Goal: Task Accomplishment & Management: Manage account settings

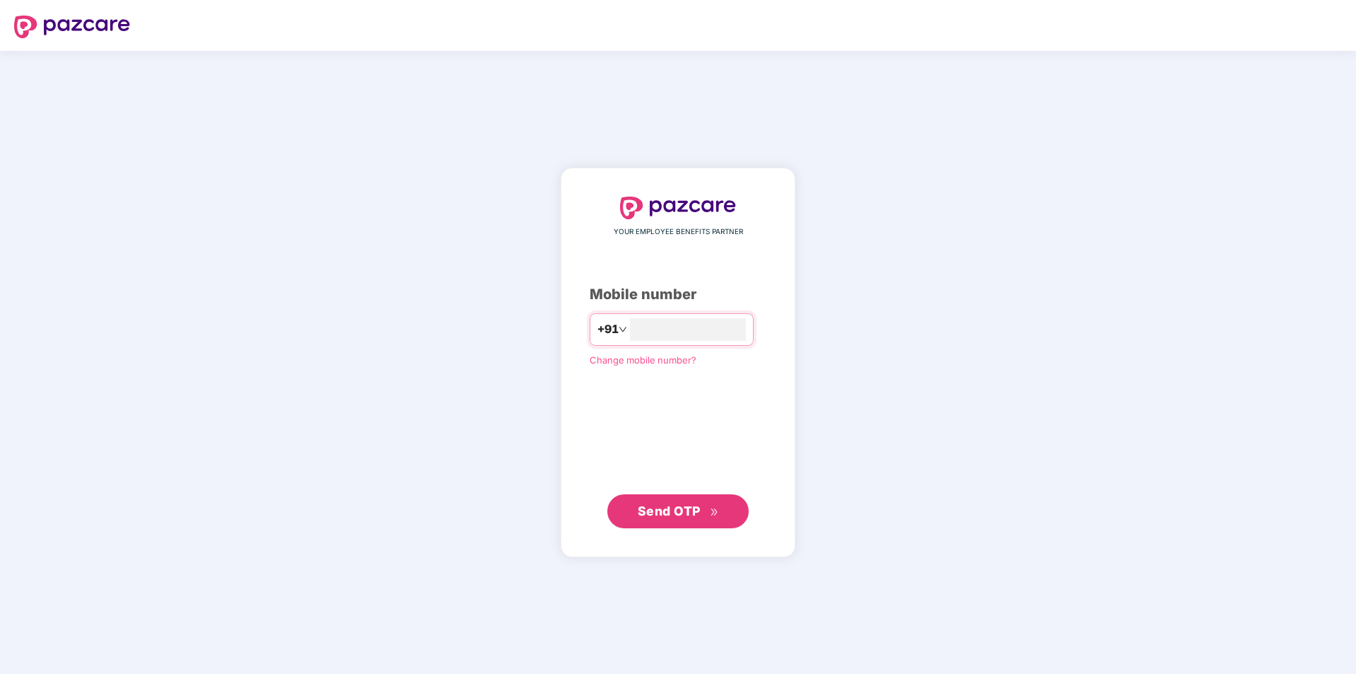
type input "**********"
click at [650, 515] on span "Send OTP" at bounding box center [669, 510] width 63 height 15
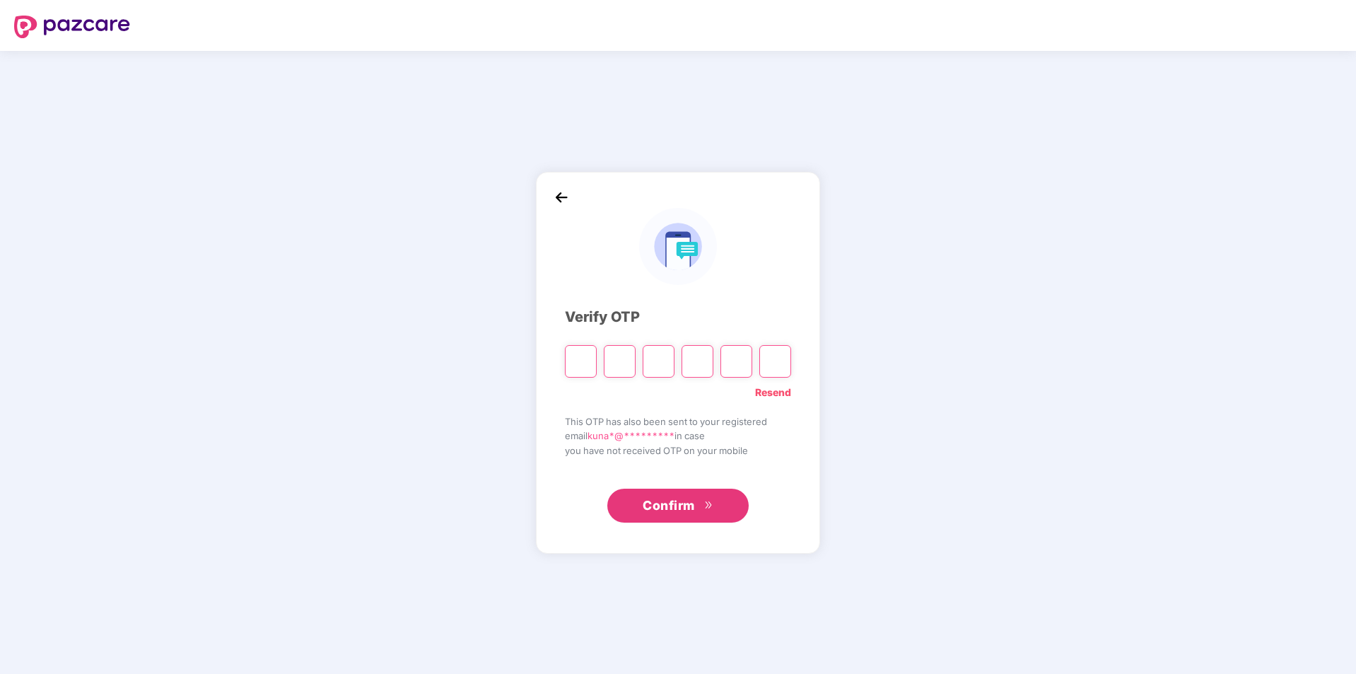
click at [778, 397] on link "Resend" at bounding box center [773, 393] width 36 height 16
click at [585, 364] on input "Please enter verification code. Digit 1" at bounding box center [581, 361] width 32 height 33
click at [783, 385] on link "Resend" at bounding box center [773, 393] width 36 height 16
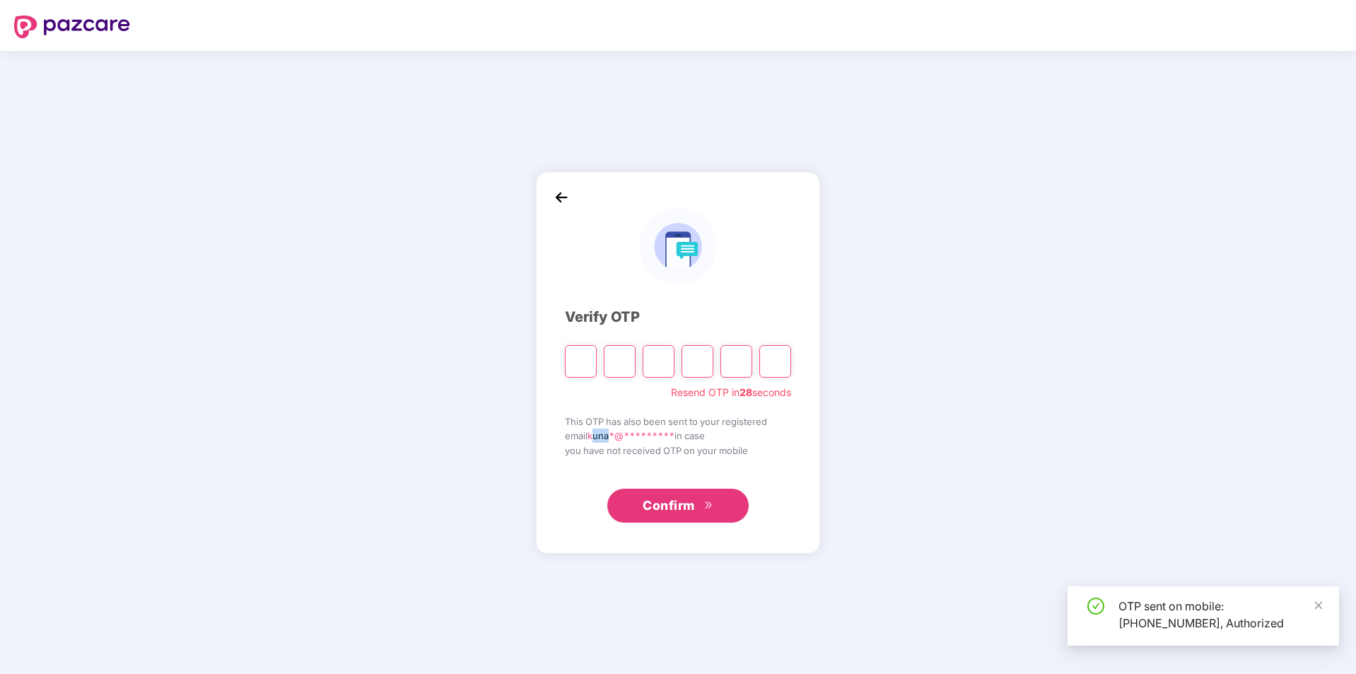
drag, startPoint x: 597, startPoint y: 435, endPoint x: 610, endPoint y: 435, distance: 12.7
click at [610, 435] on span "kuna*@*********" at bounding box center [630, 435] width 87 height 11
click at [612, 435] on span "kuna*@*********" at bounding box center [630, 435] width 87 height 11
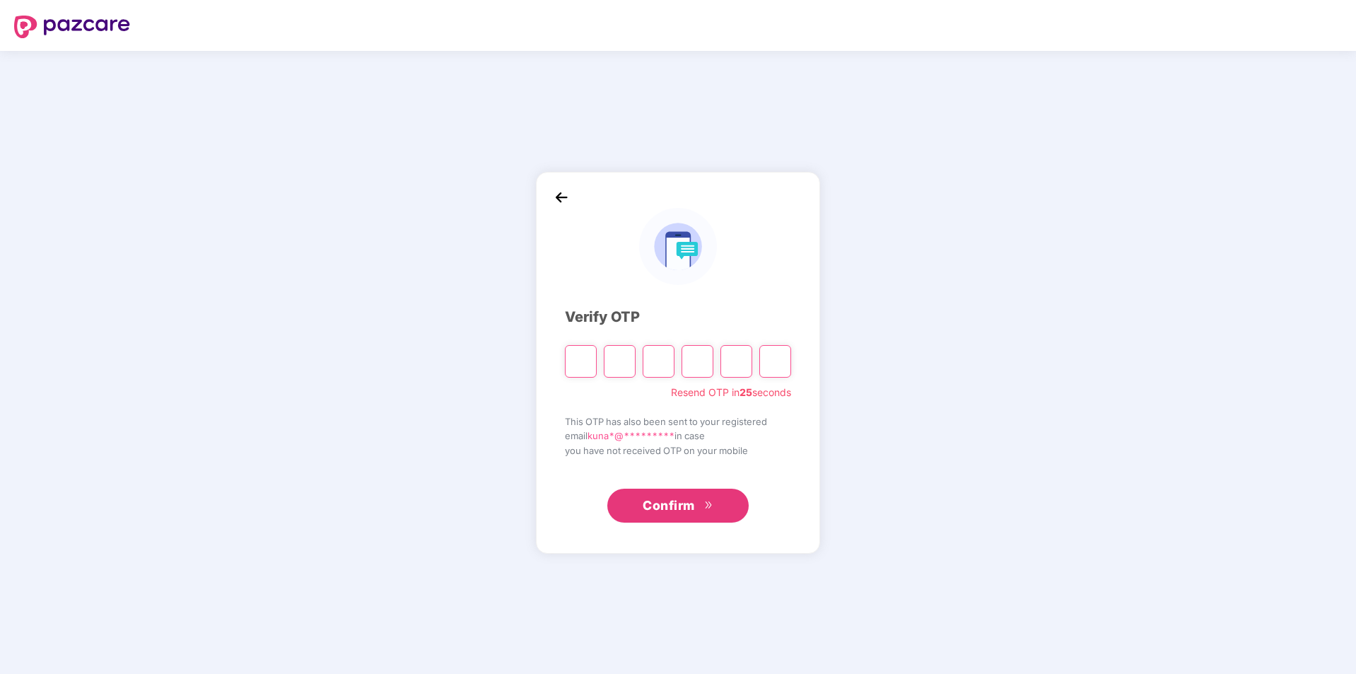
click at [681, 435] on span "email kuna*@********* in case" at bounding box center [678, 435] width 226 height 14
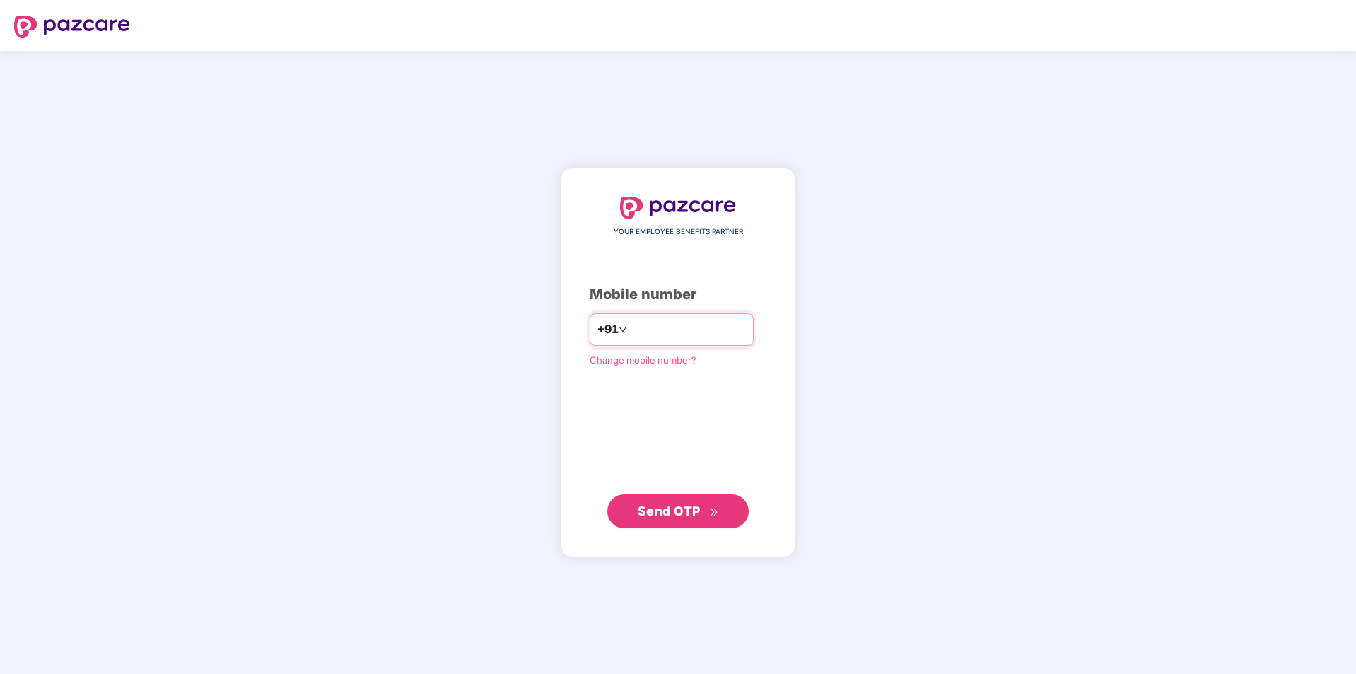
click at [647, 329] on input "number" at bounding box center [688, 329] width 116 height 23
type input "**********"
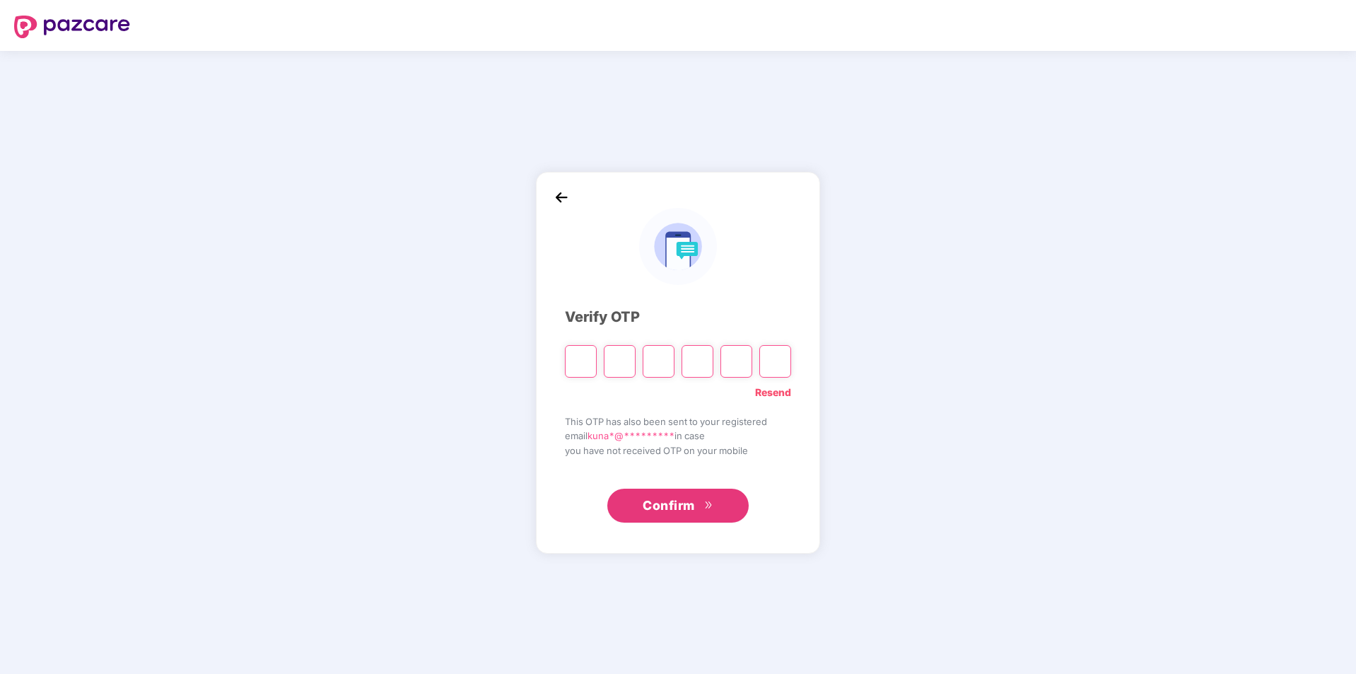
click at [772, 394] on link "Resend" at bounding box center [773, 393] width 36 height 16
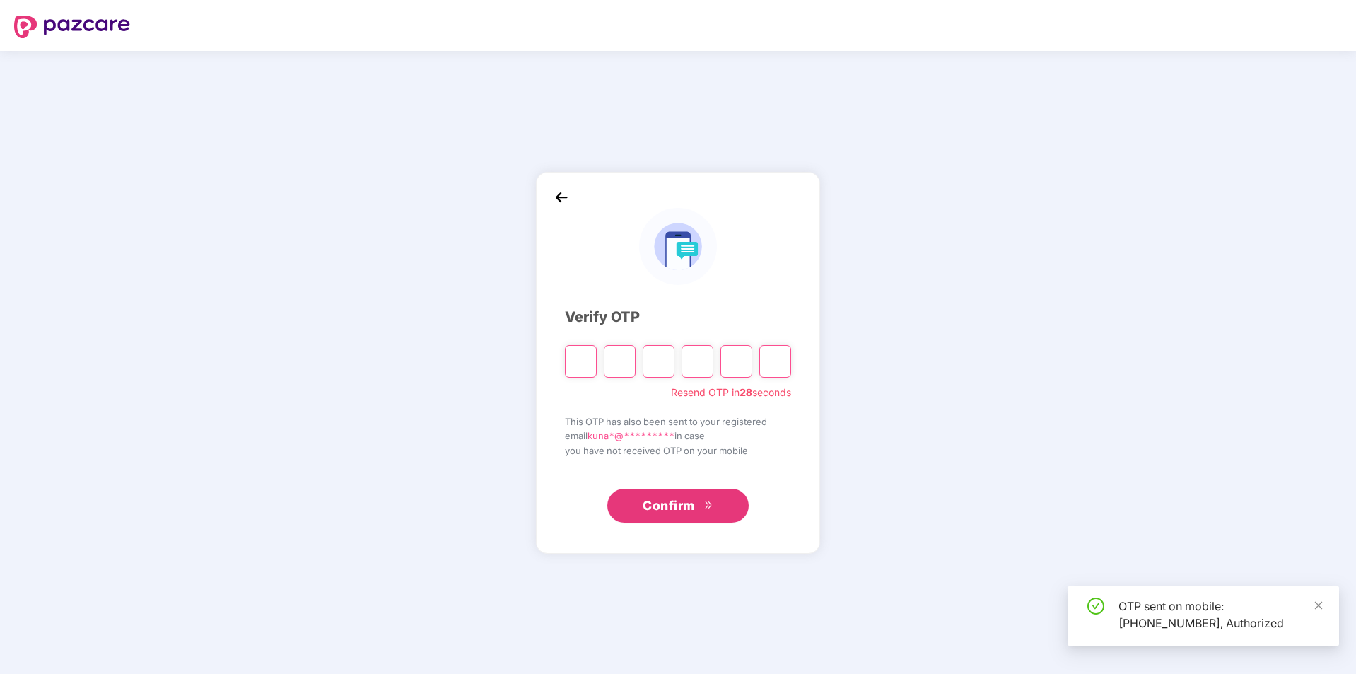
click at [1184, 608] on div "OTP sent on mobile: +919940566772, Authorized" at bounding box center [1220, 614] width 204 height 34
click at [1316, 600] on icon "close" at bounding box center [1319, 605] width 10 height 10
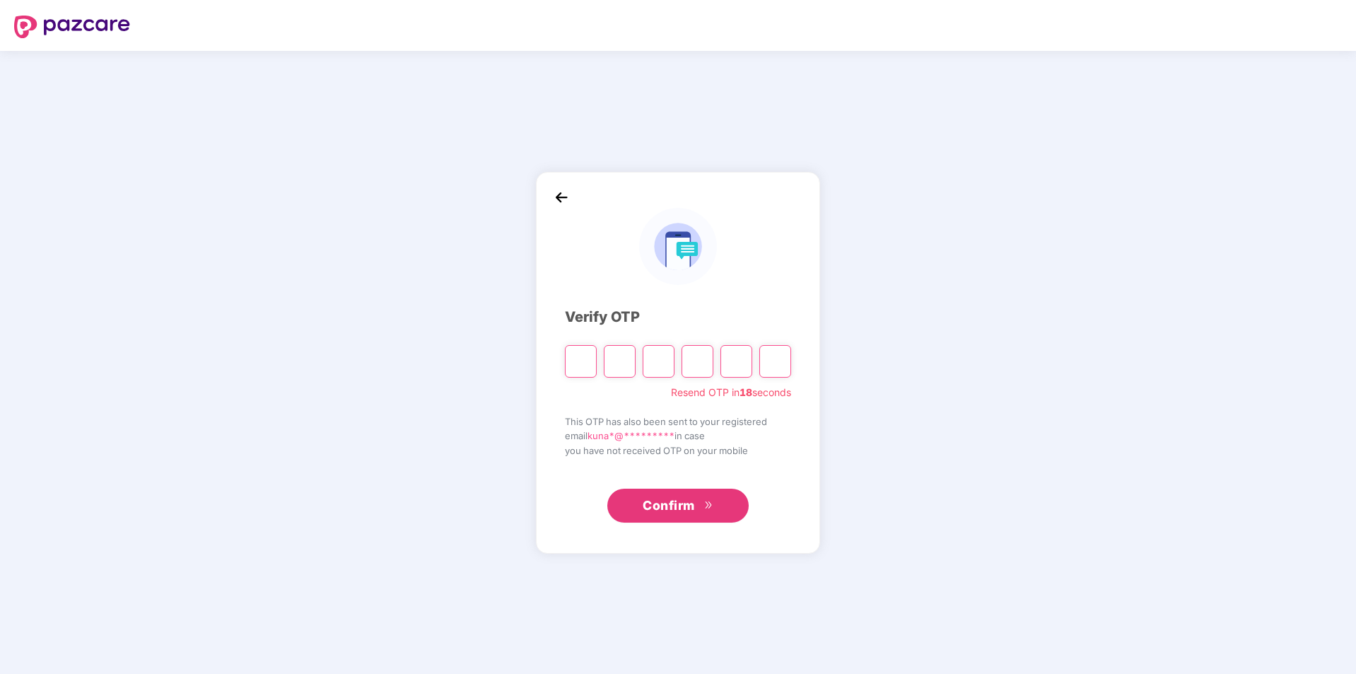
click at [631, 437] on span "kuna*@*********" at bounding box center [630, 435] width 87 height 11
click at [659, 499] on span "Confirm" at bounding box center [669, 506] width 52 height 20
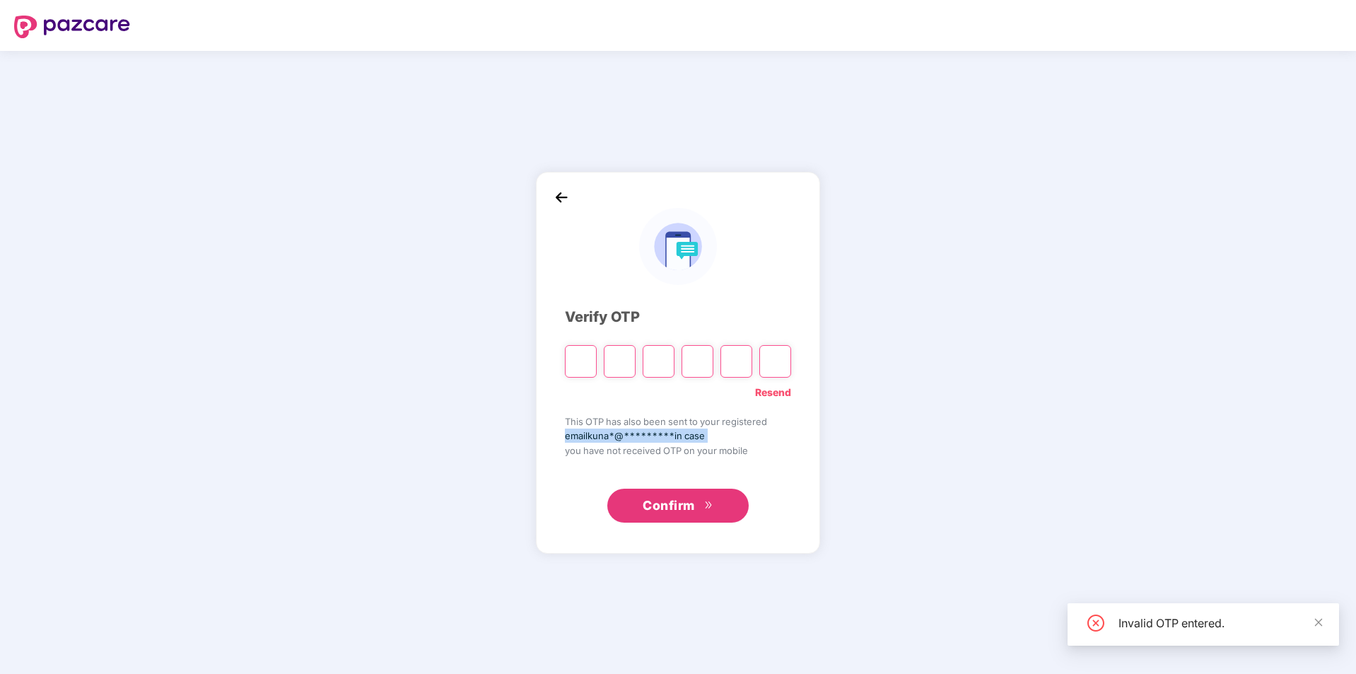
click at [768, 394] on link "Resend" at bounding box center [773, 393] width 36 height 16
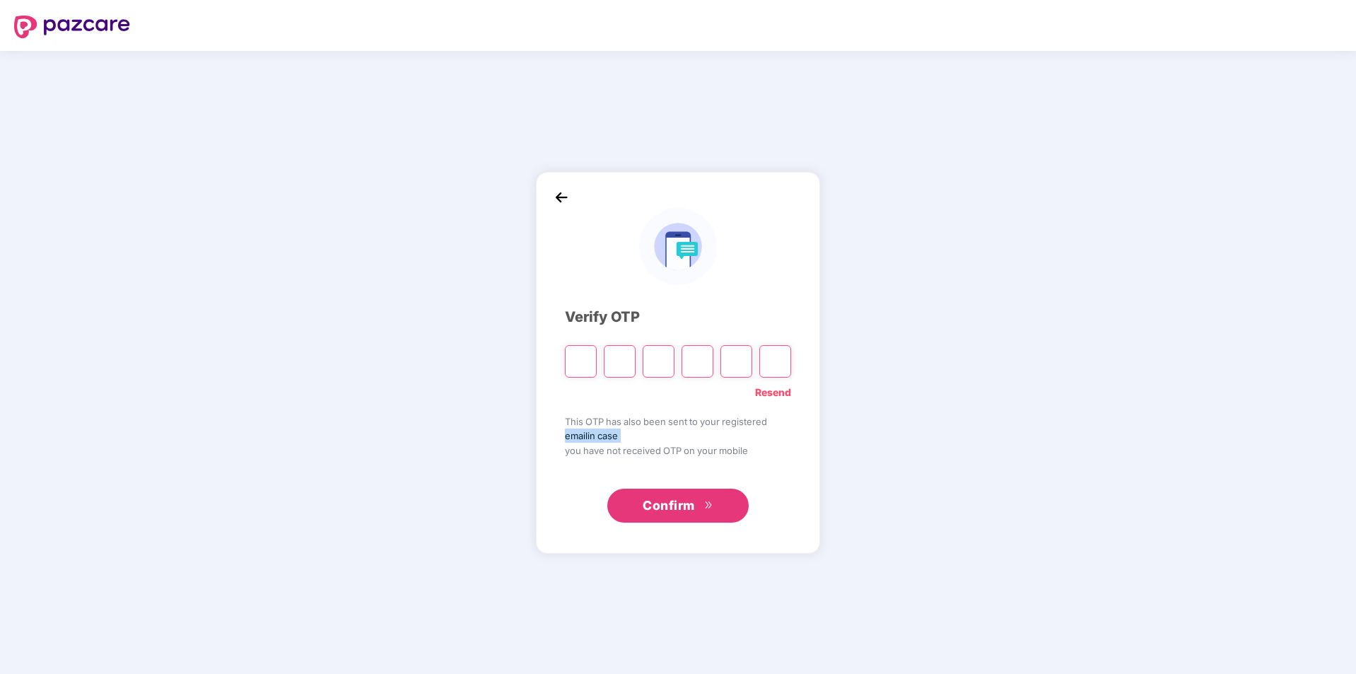
click at [566, 357] on input "Please enter verification code. Digit 1" at bounding box center [581, 361] width 32 height 33
type input "*"
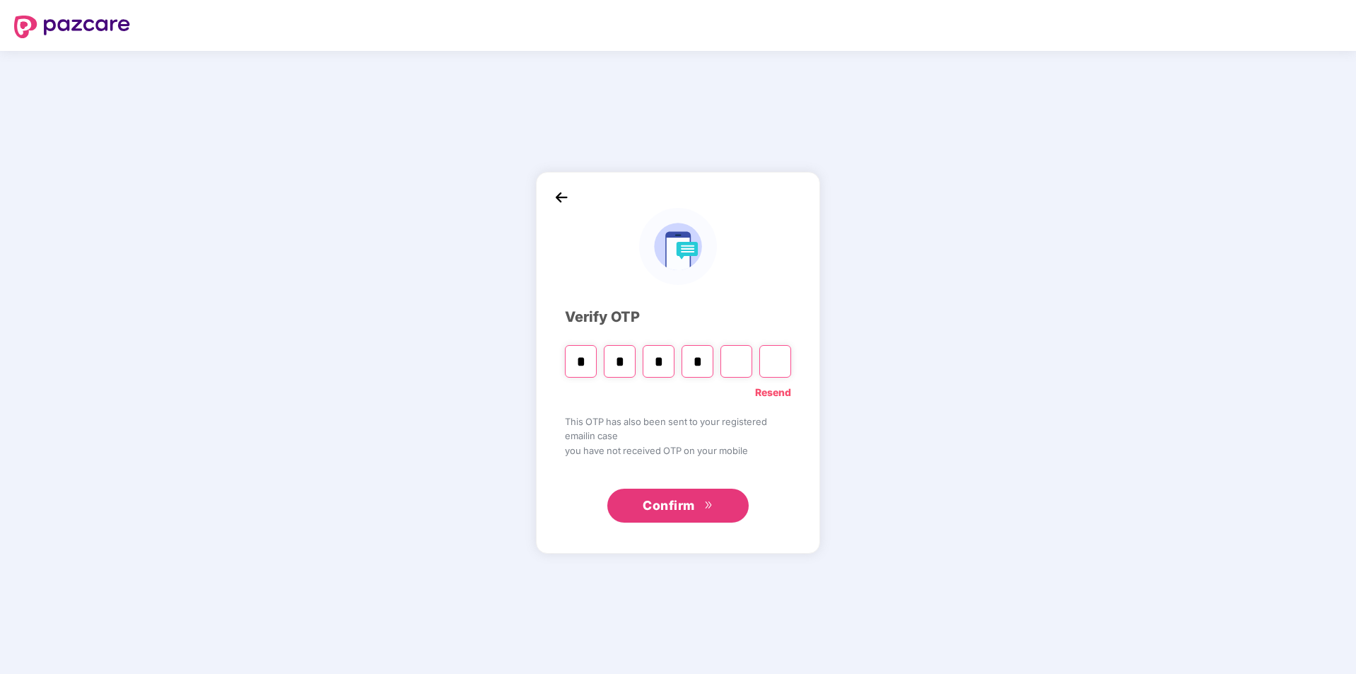
type input "*"
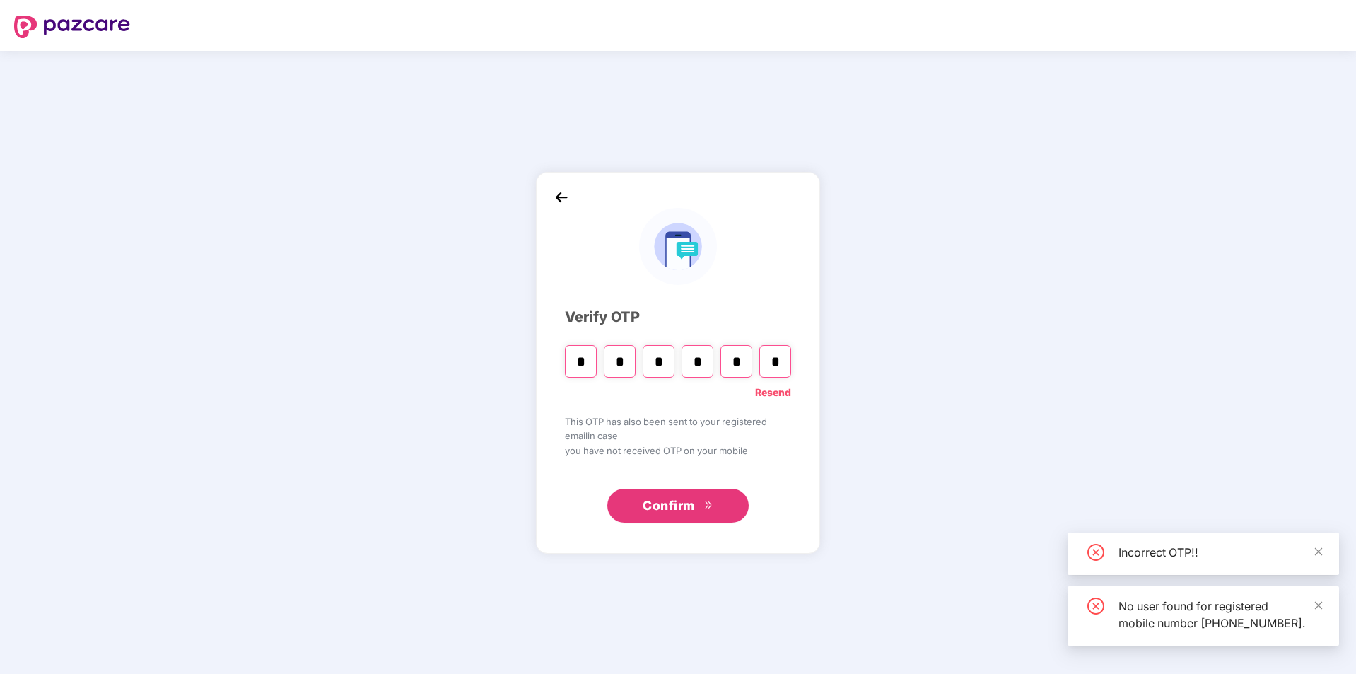
type input "*"
click at [1321, 586] on div "No user found for registered mobile number +91-9940566772." at bounding box center [1203, 615] width 271 height 59
click at [1318, 544] on link at bounding box center [1319, 552] width 10 height 16
click at [1318, 601] on icon "close" at bounding box center [1319, 605] width 8 height 8
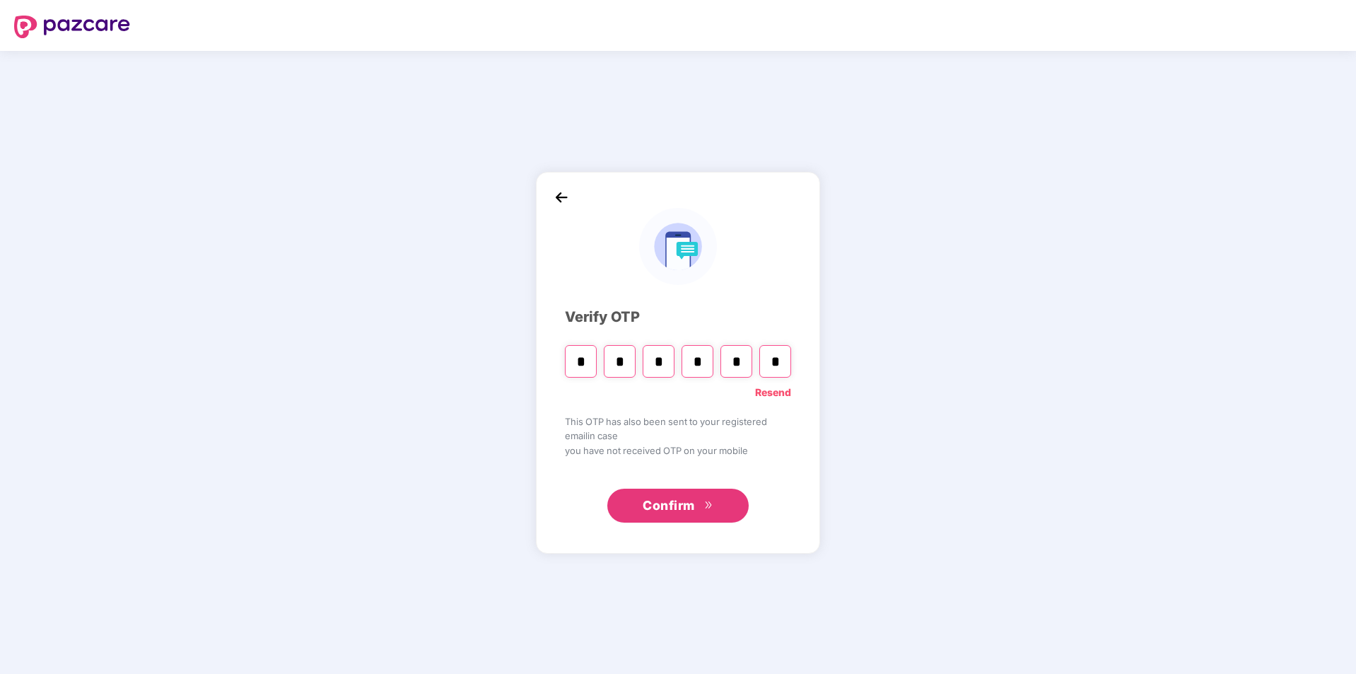
click at [768, 395] on link "Resend" at bounding box center [773, 393] width 36 height 16
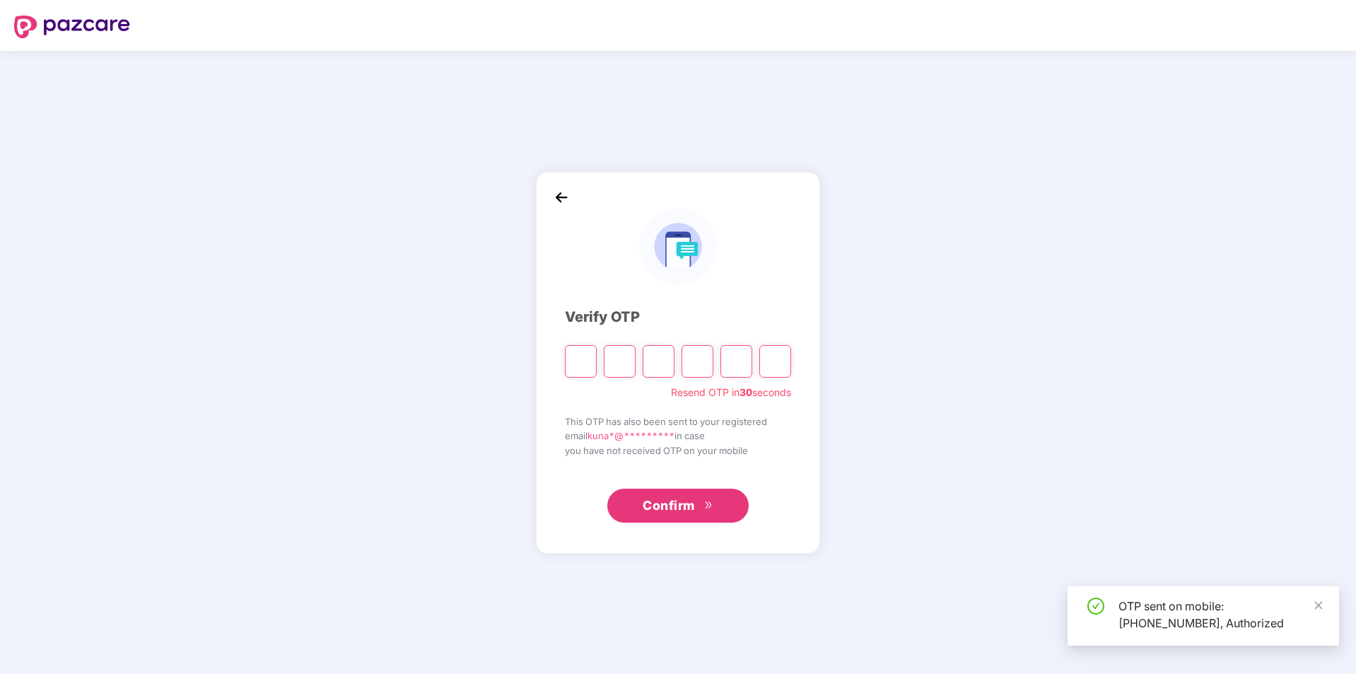
click at [597, 359] on div at bounding box center [678, 356] width 226 height 42
click at [583, 358] on input "Please enter verification code. Digit 1" at bounding box center [581, 361] width 32 height 33
type input "*"
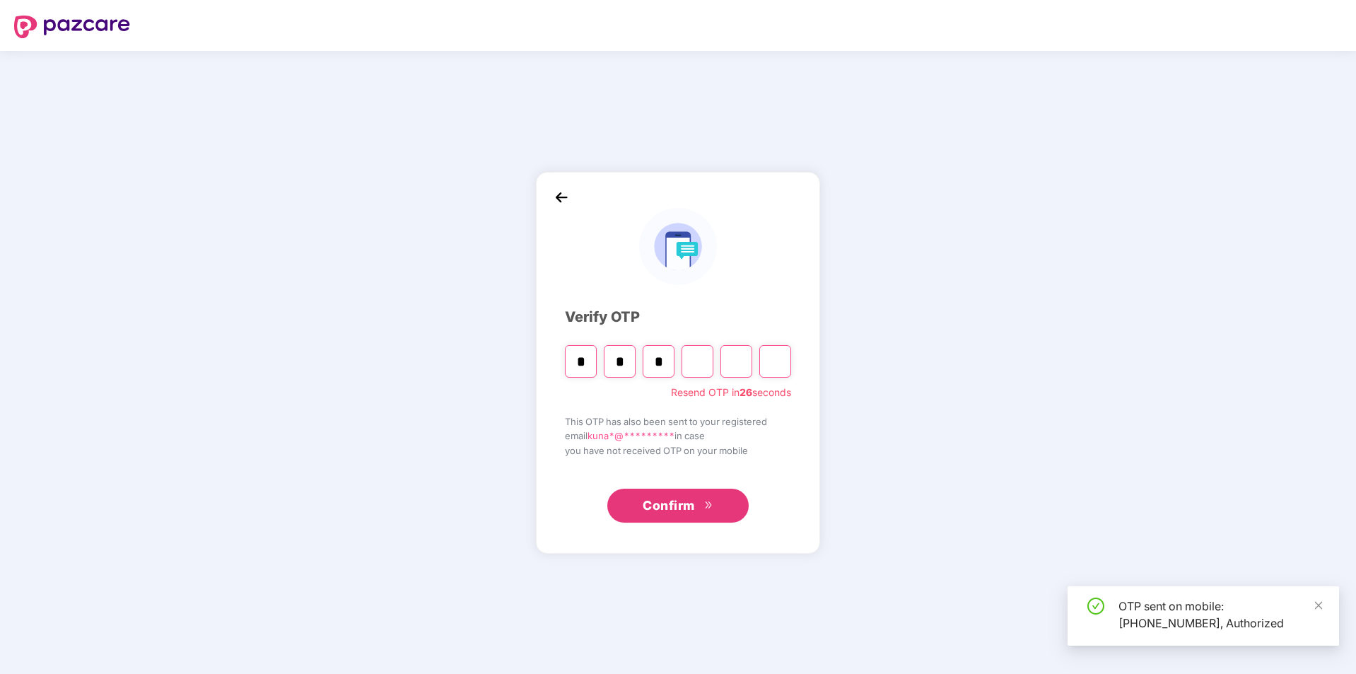
type input "*"
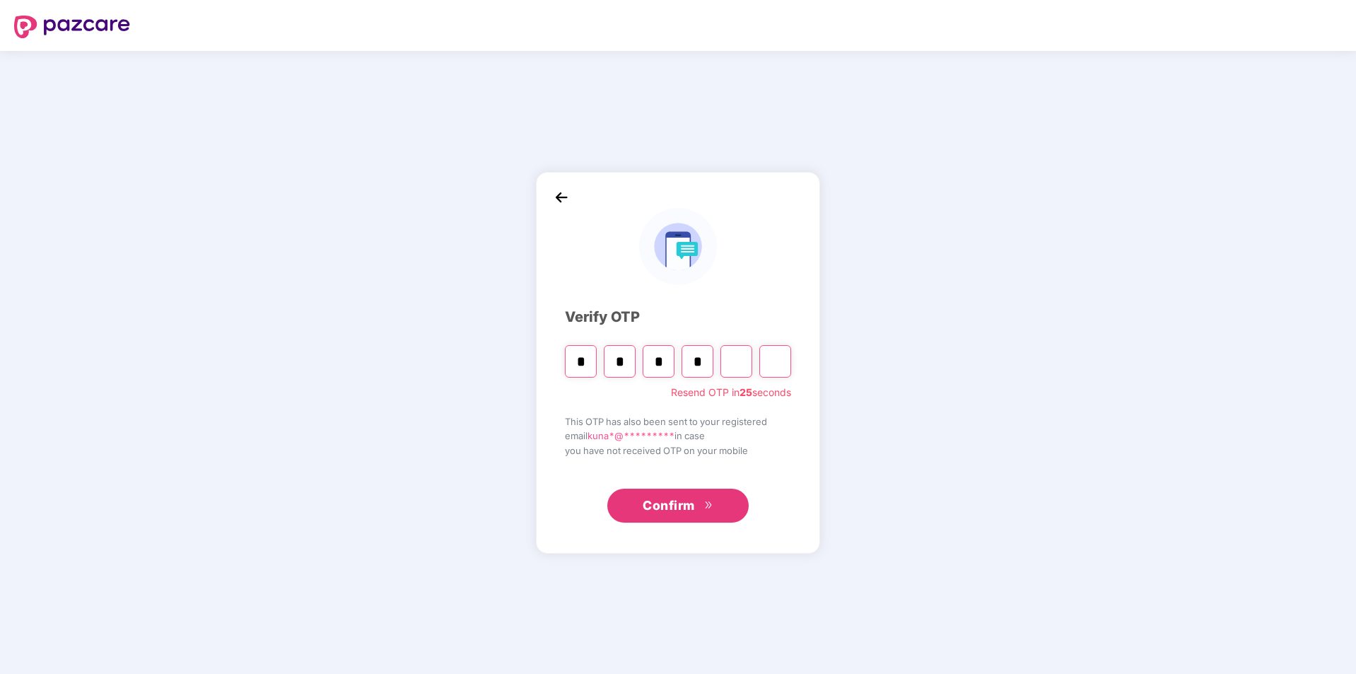
type input "*"
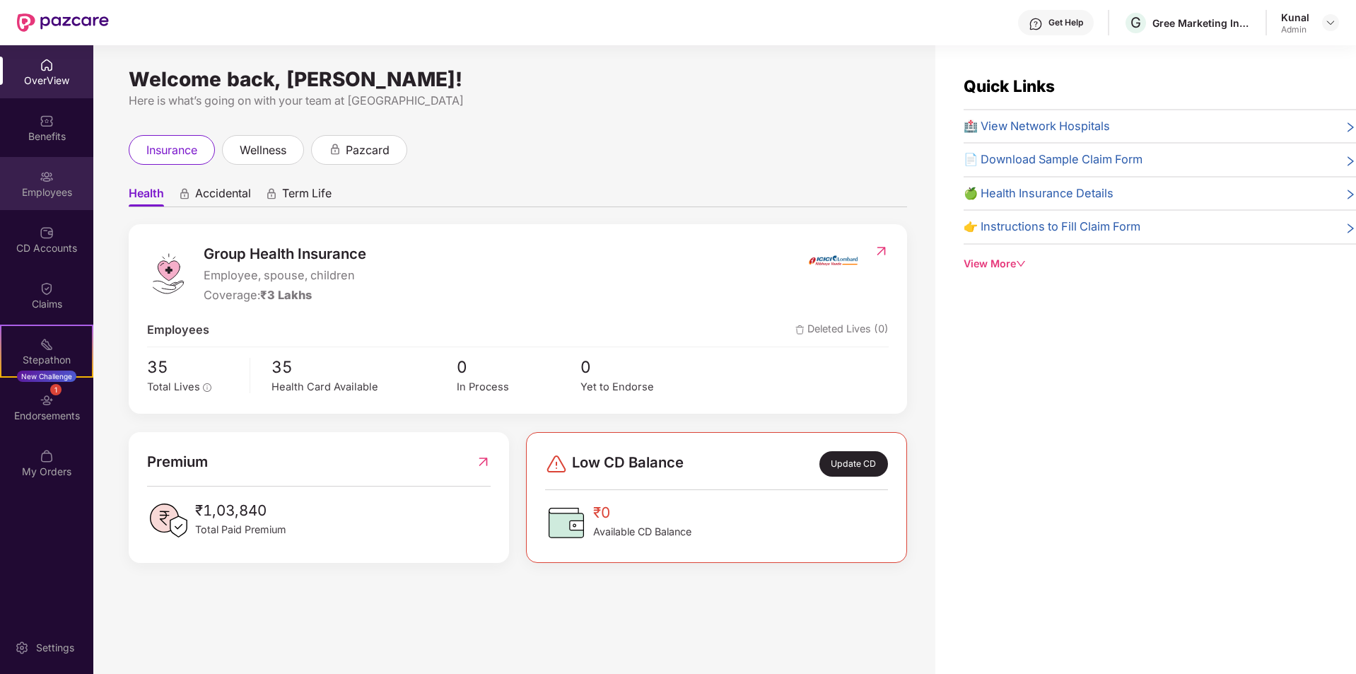
click at [49, 199] on div "Employees" at bounding box center [46, 183] width 93 height 53
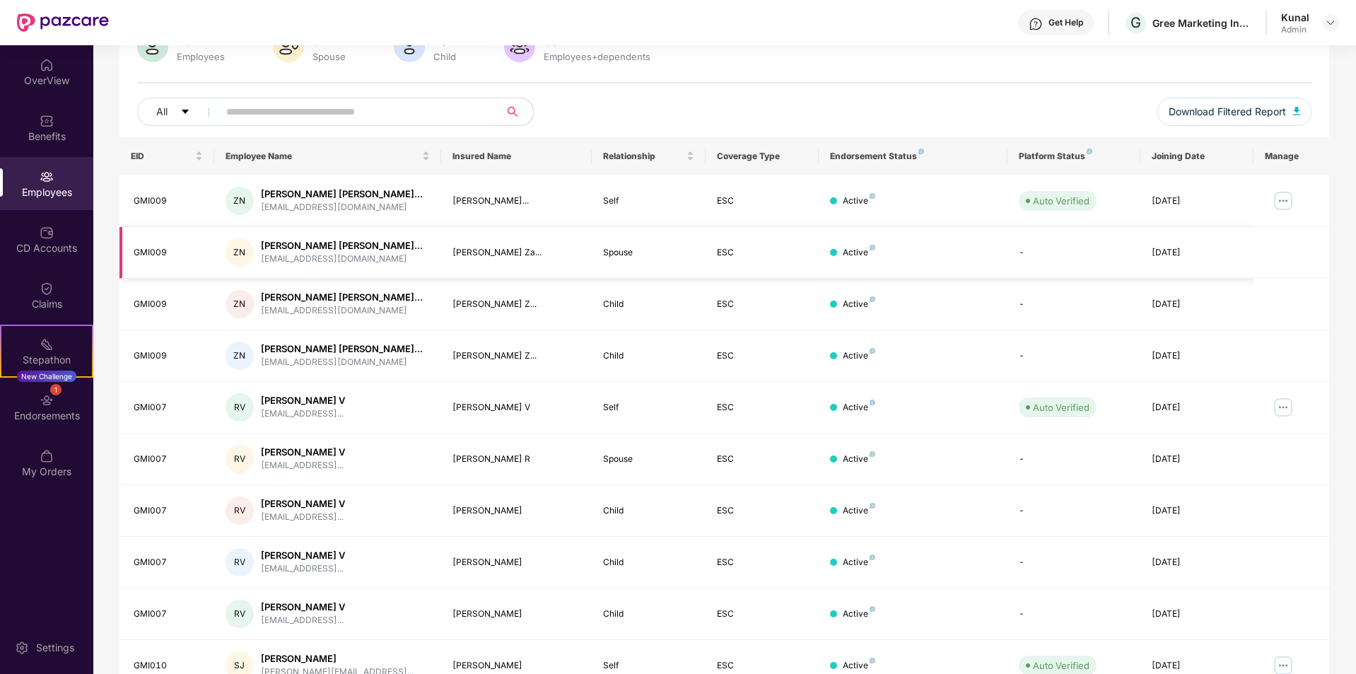
scroll to position [195, 0]
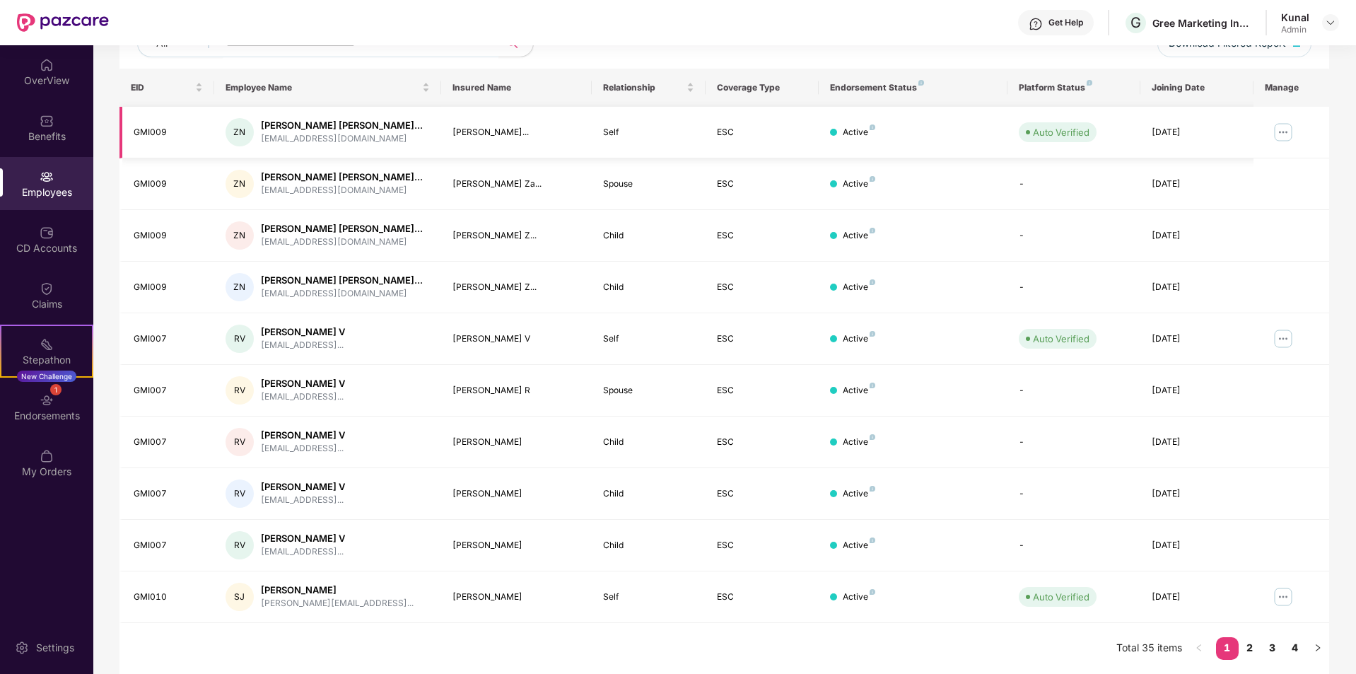
click at [1285, 133] on img at bounding box center [1283, 132] width 23 height 23
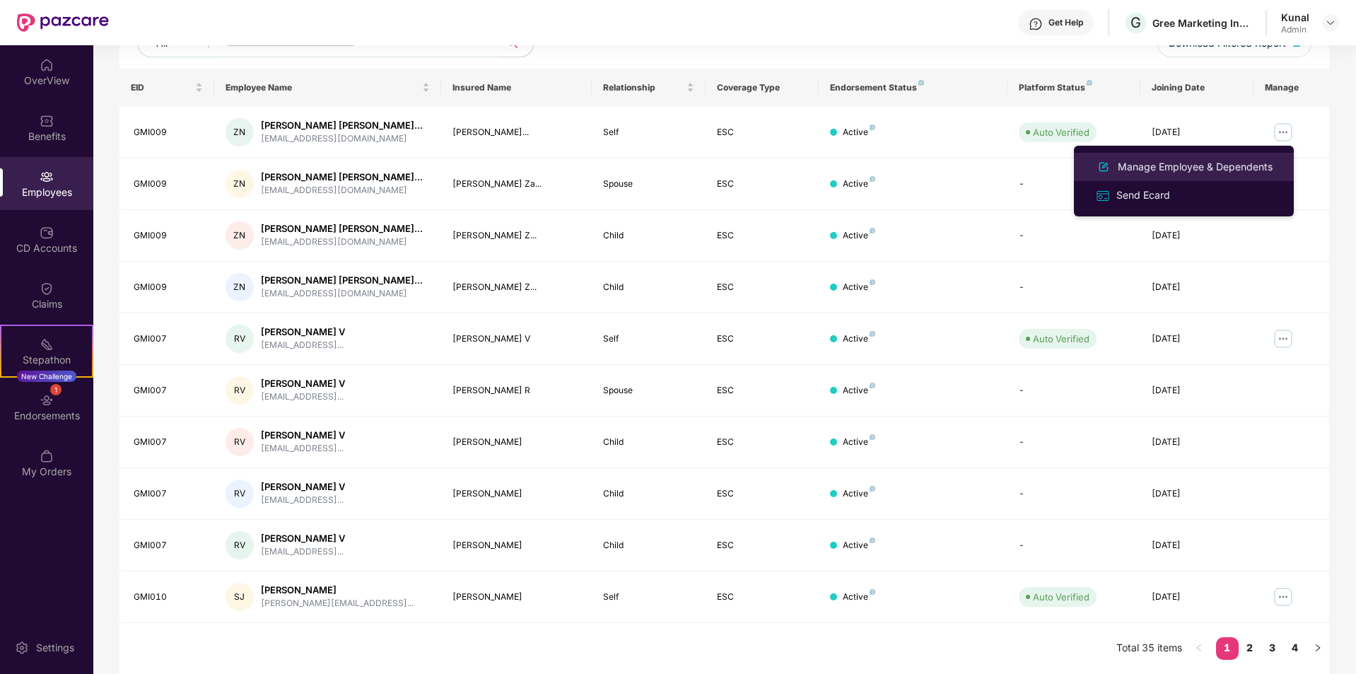
click at [1199, 164] on div "Manage Employee & Dependents" at bounding box center [1195, 167] width 160 height 16
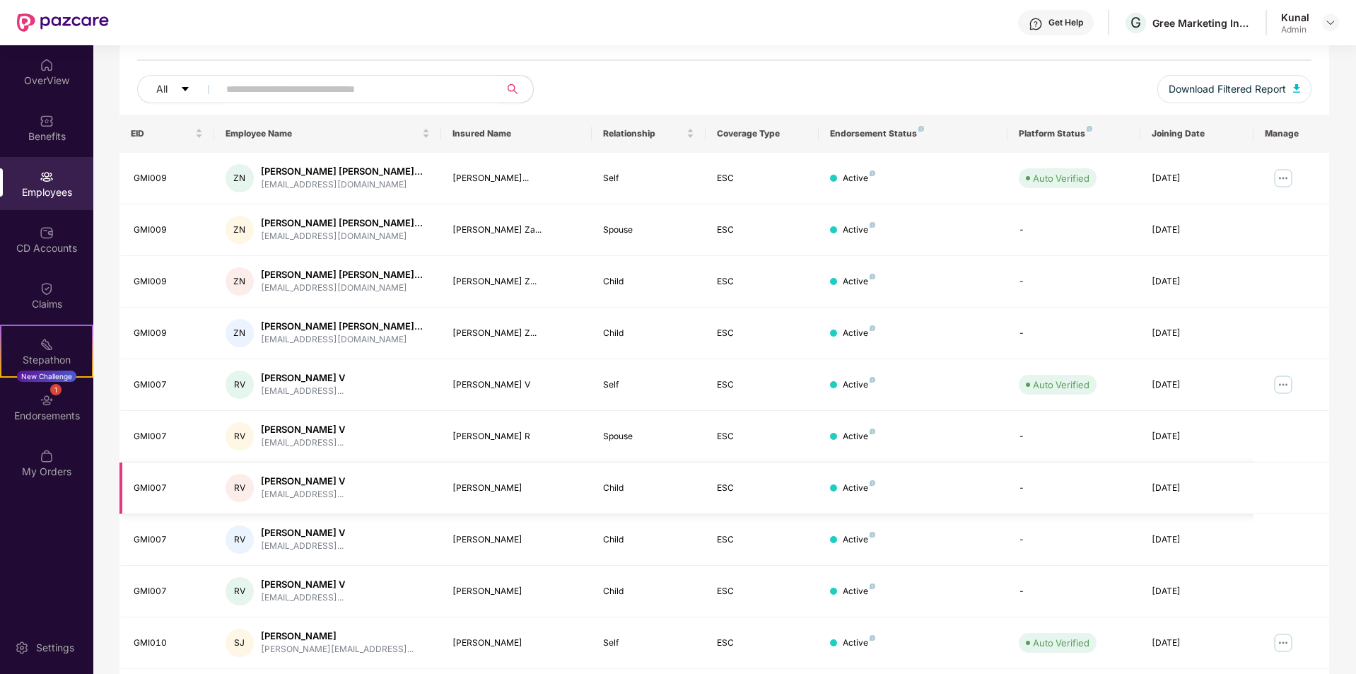
scroll to position [195, 0]
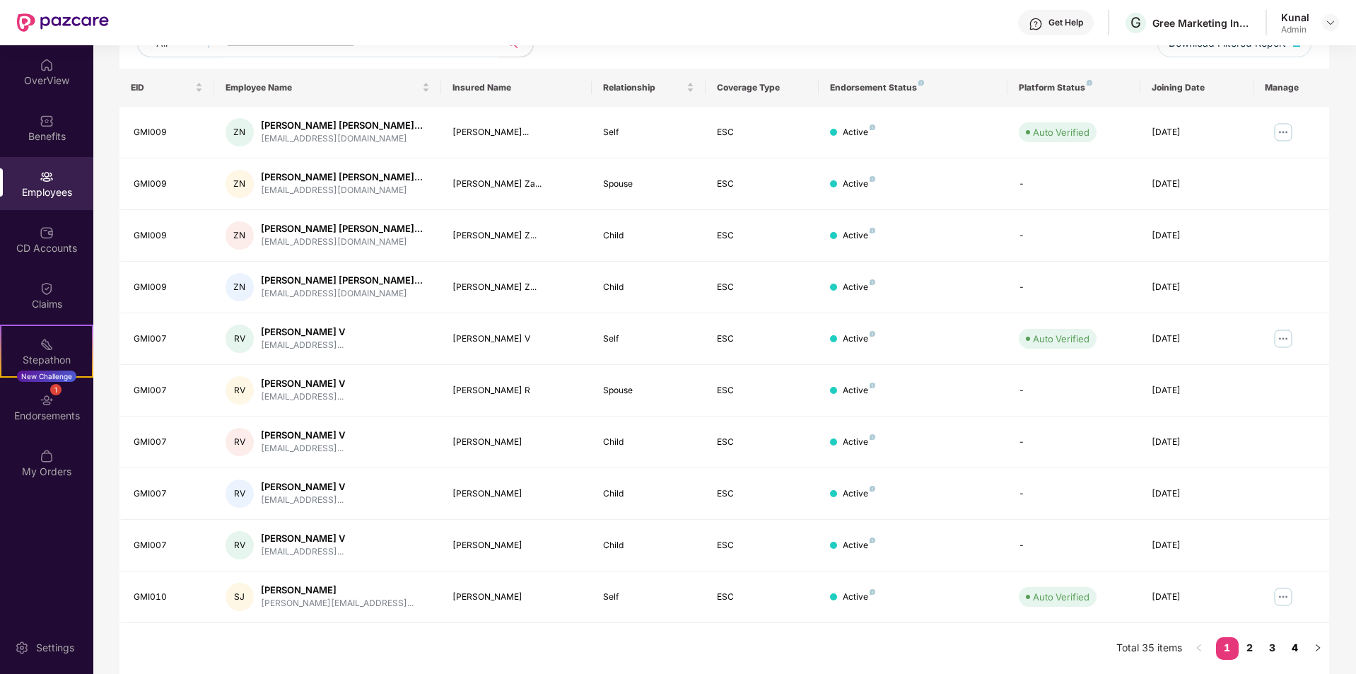
click at [1299, 650] on link "4" at bounding box center [1295, 647] width 23 height 21
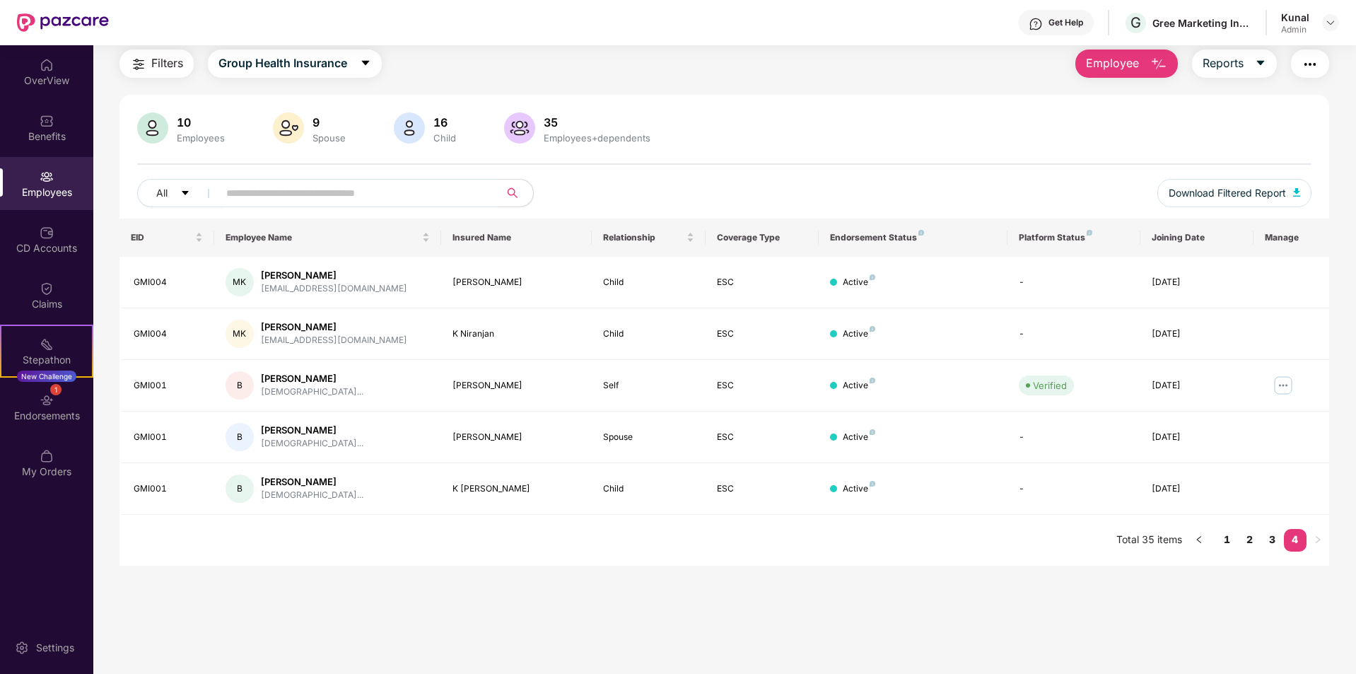
scroll to position [45, 0]
click at [1269, 537] on link "3" at bounding box center [1272, 539] width 23 height 21
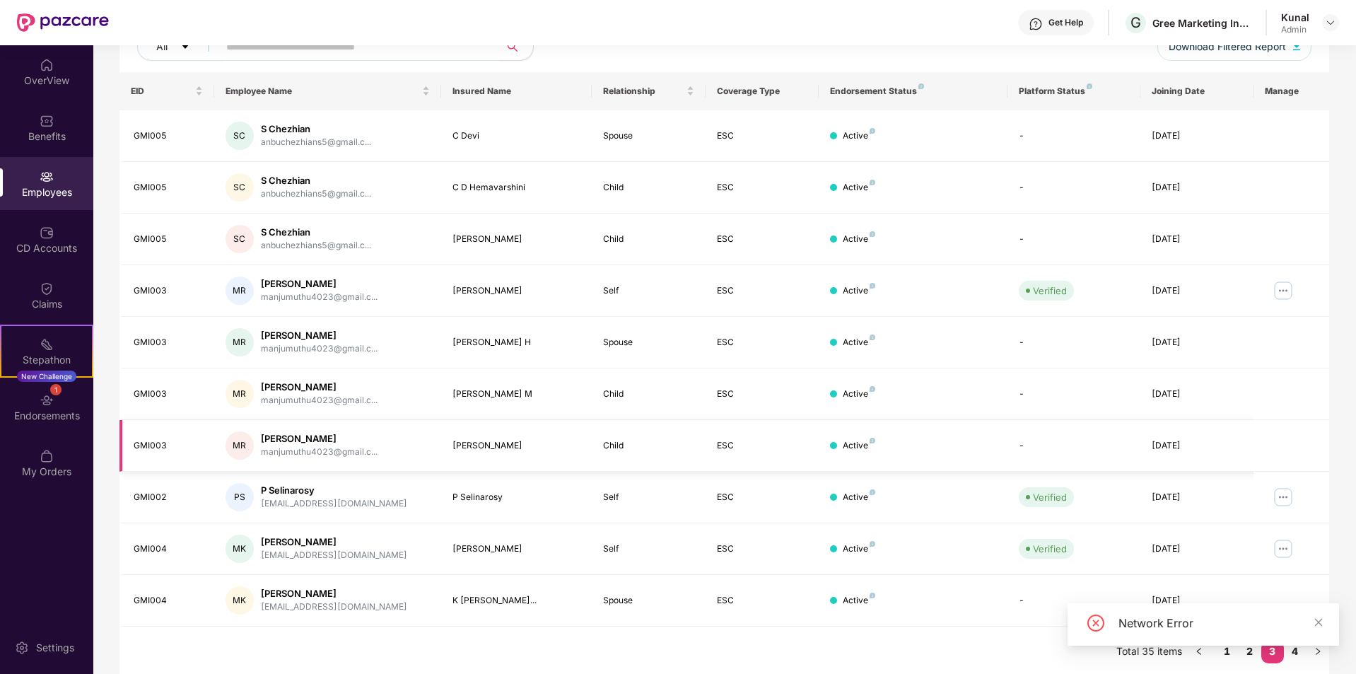
scroll to position [195, 0]
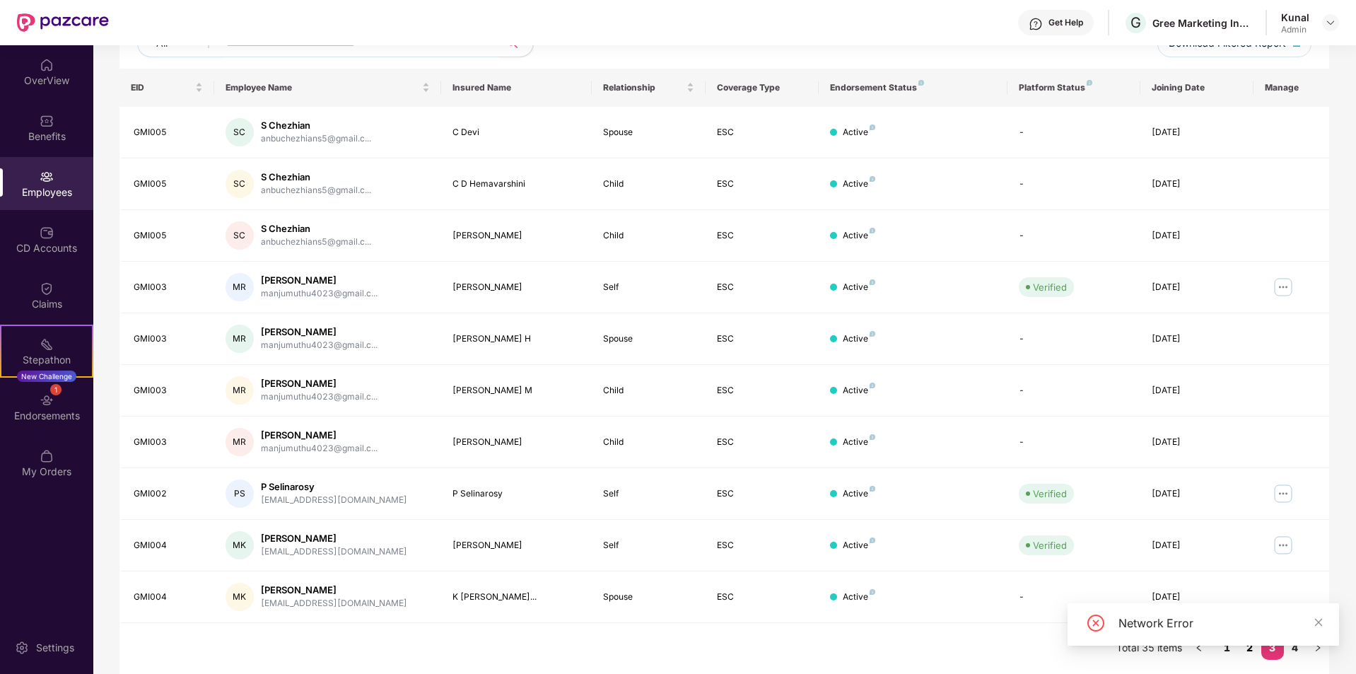
click at [1248, 657] on link "2" at bounding box center [1250, 647] width 23 height 21
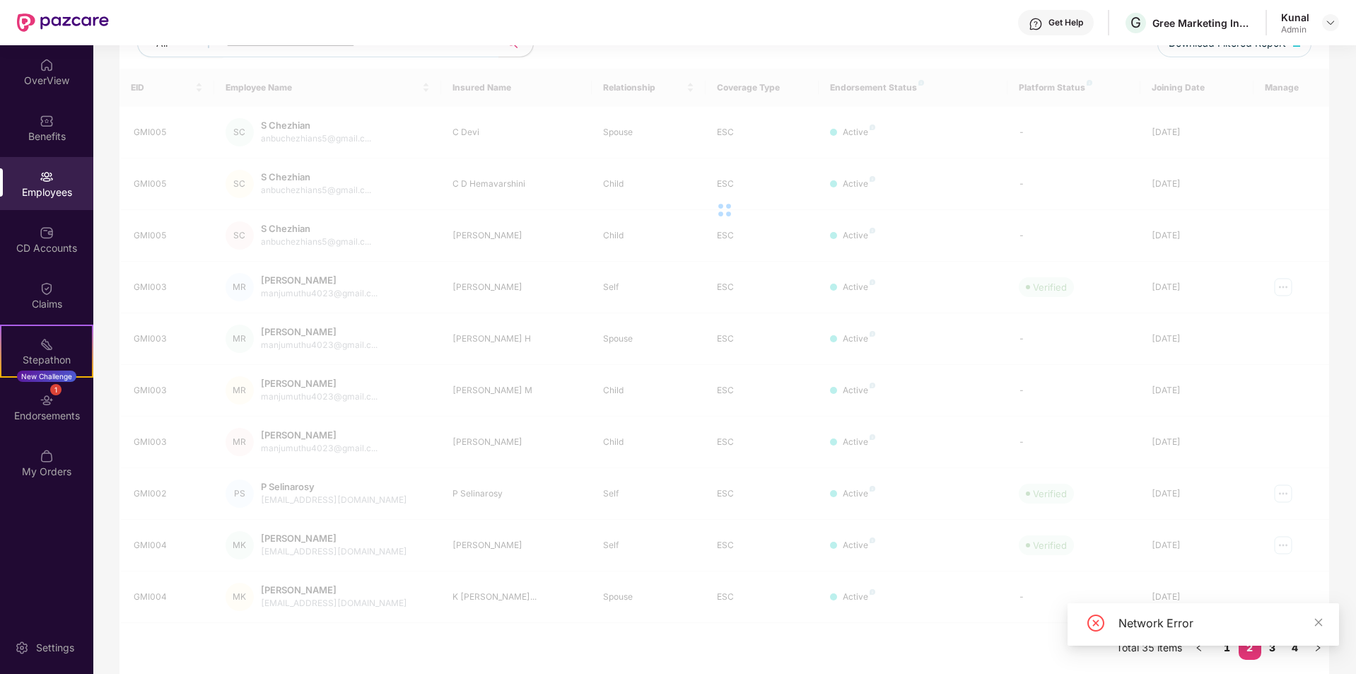
click at [1253, 650] on div "Network Error" at bounding box center [1203, 630] width 271 height 54
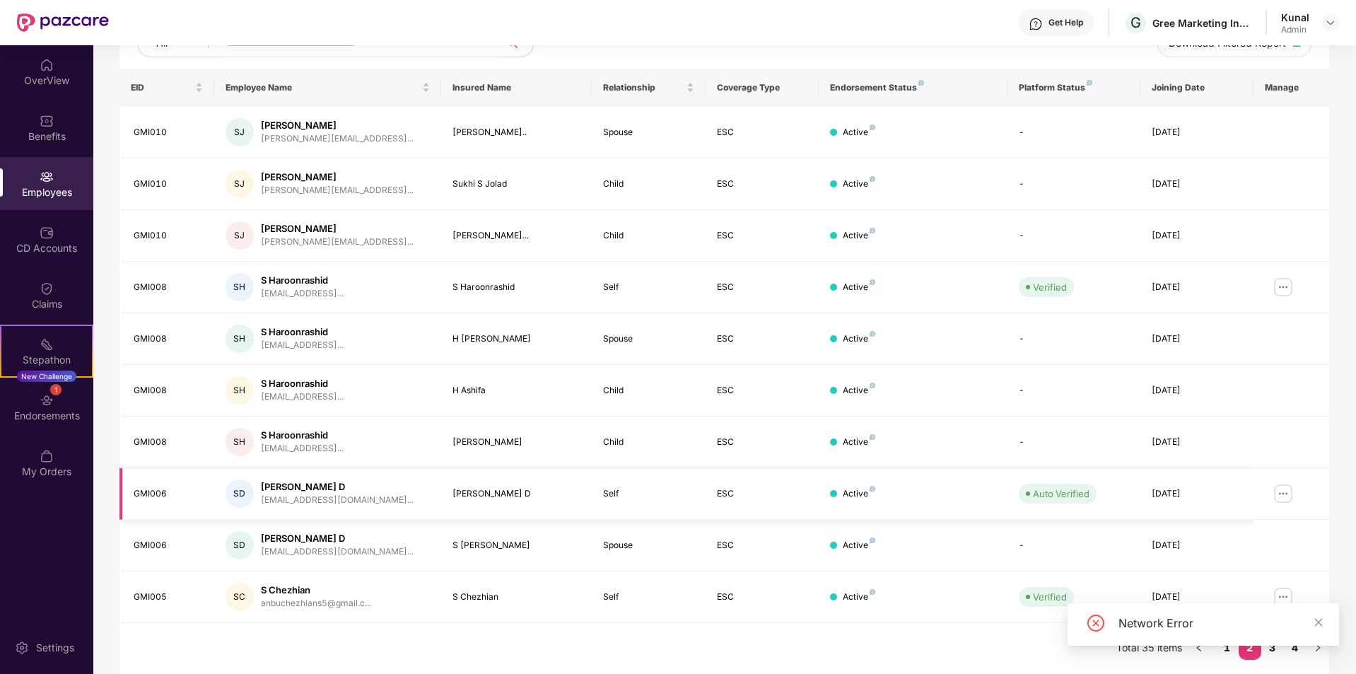
click at [1282, 497] on img at bounding box center [1283, 493] width 23 height 23
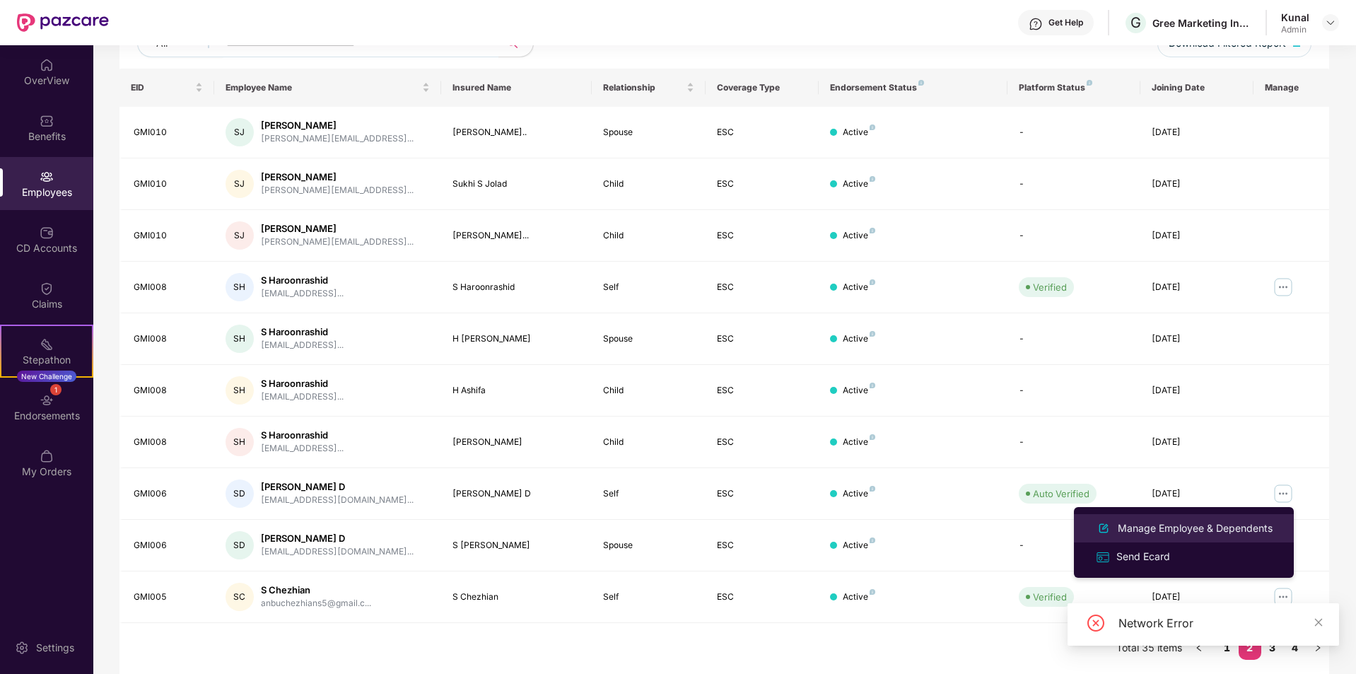
click at [1202, 527] on div "Manage Employee & Dependents" at bounding box center [1195, 528] width 160 height 16
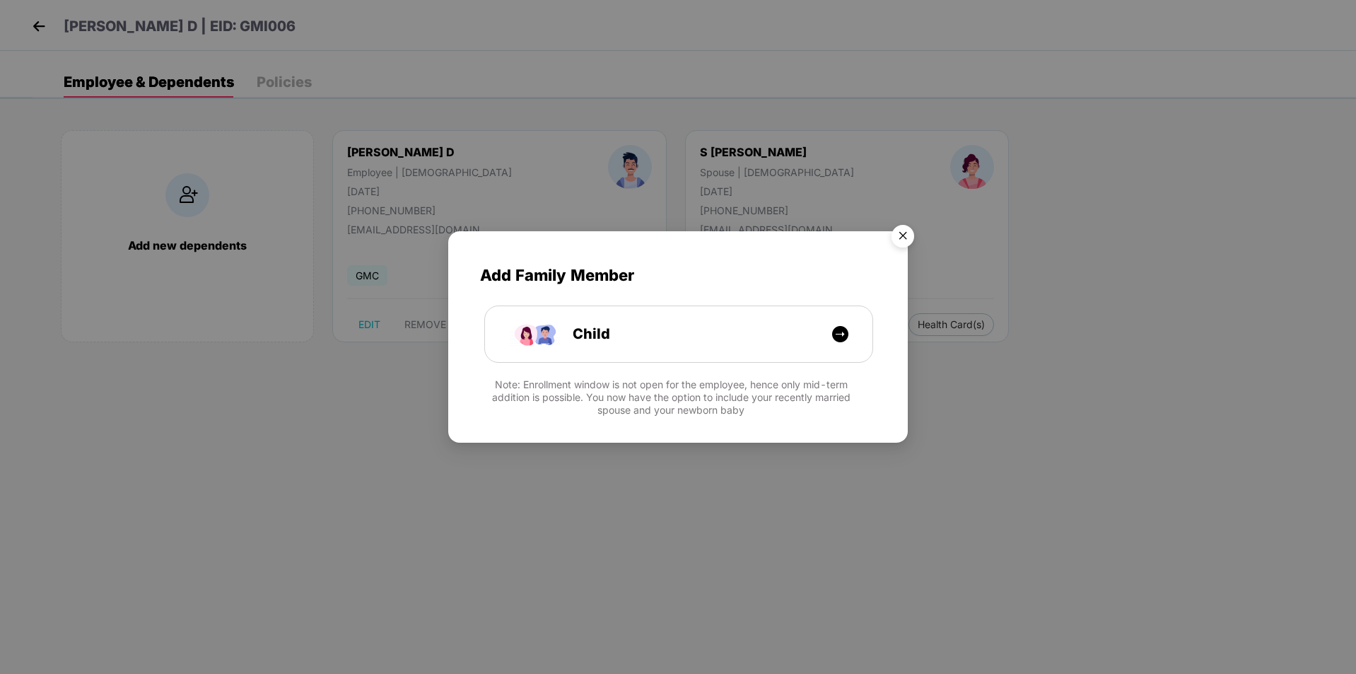
click at [899, 239] on img "Close" at bounding box center [903, 238] width 40 height 40
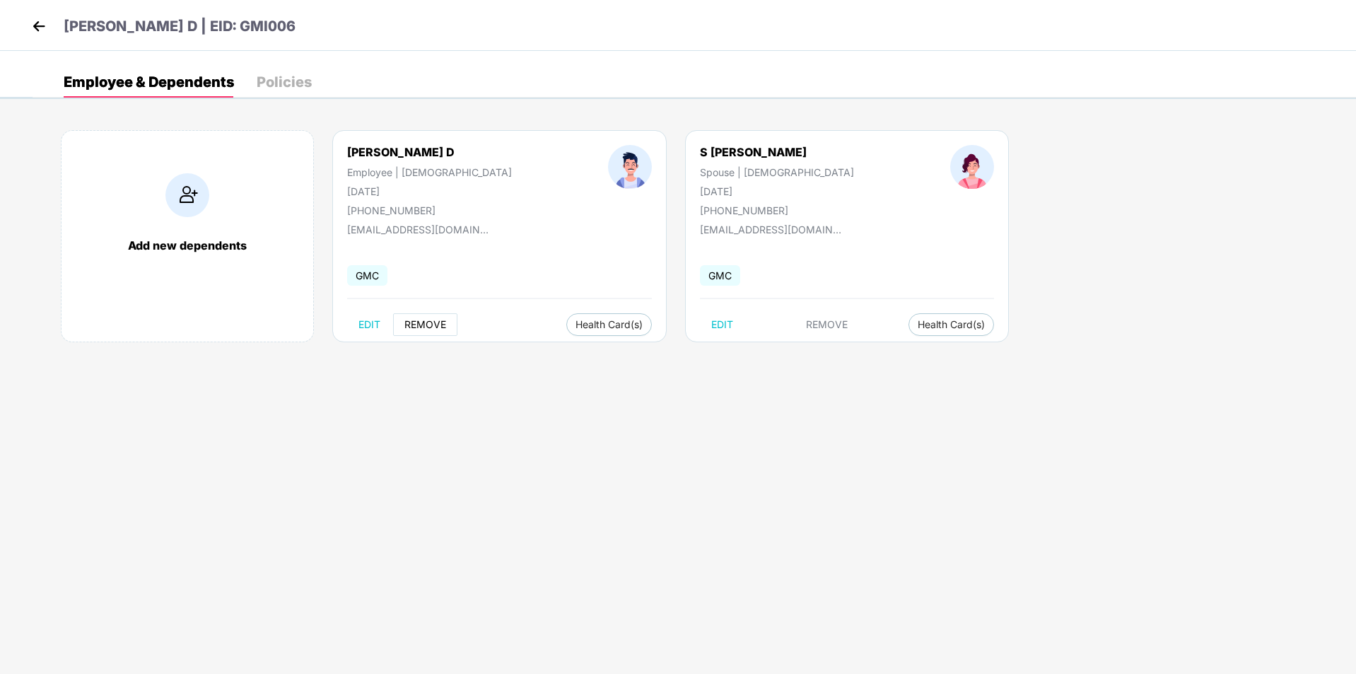
click at [434, 327] on span "REMOVE" at bounding box center [425, 324] width 42 height 11
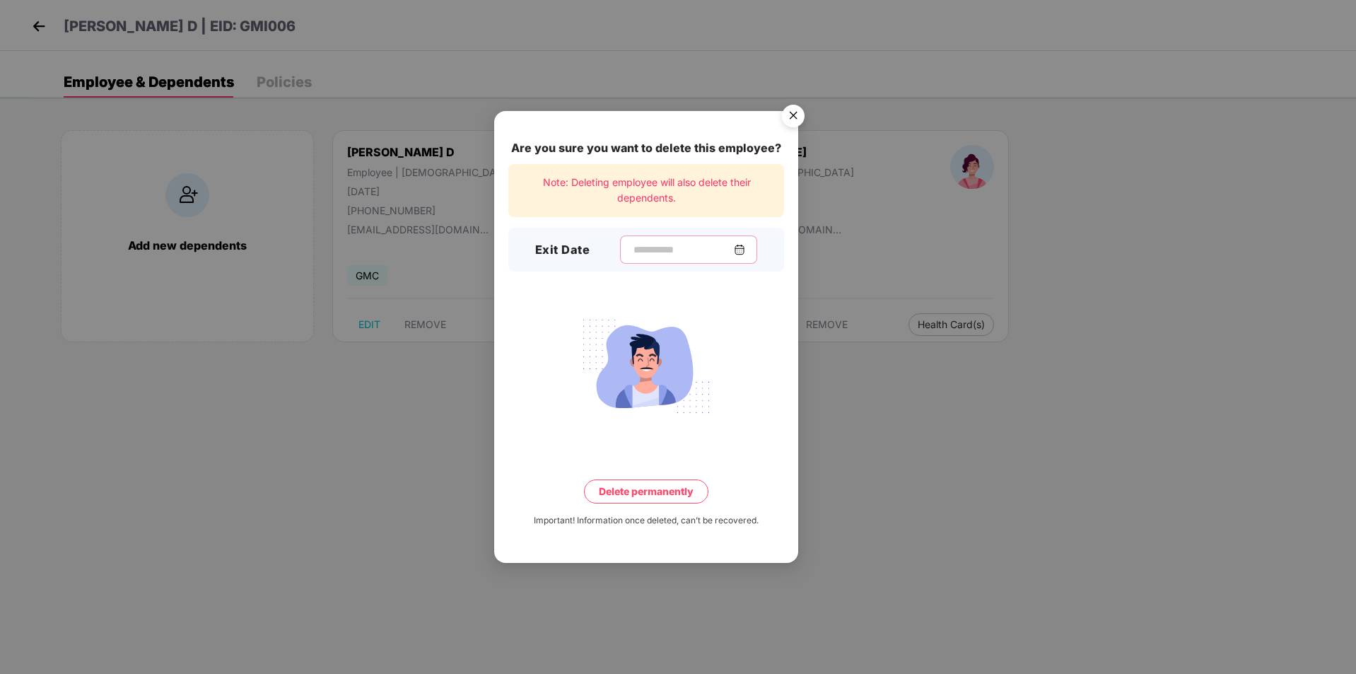
click at [650, 255] on input at bounding box center [683, 249] width 102 height 15
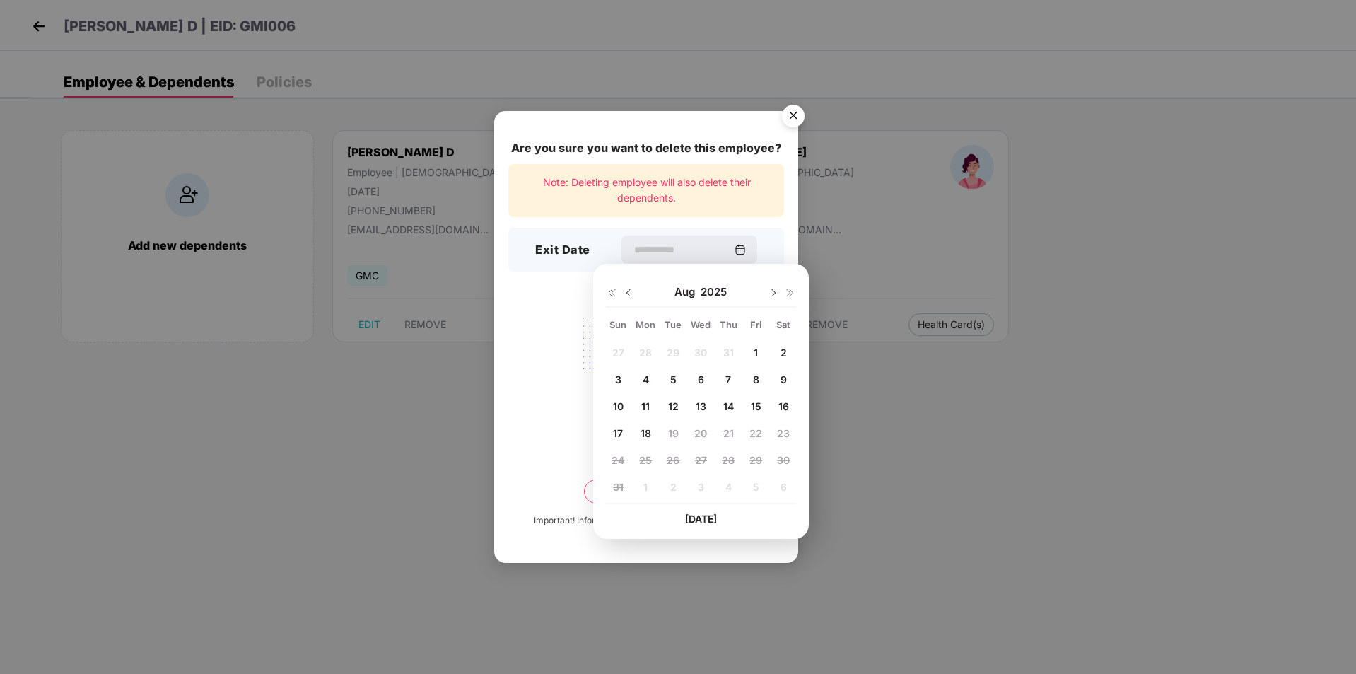
click at [647, 431] on span "18" at bounding box center [646, 433] width 11 height 12
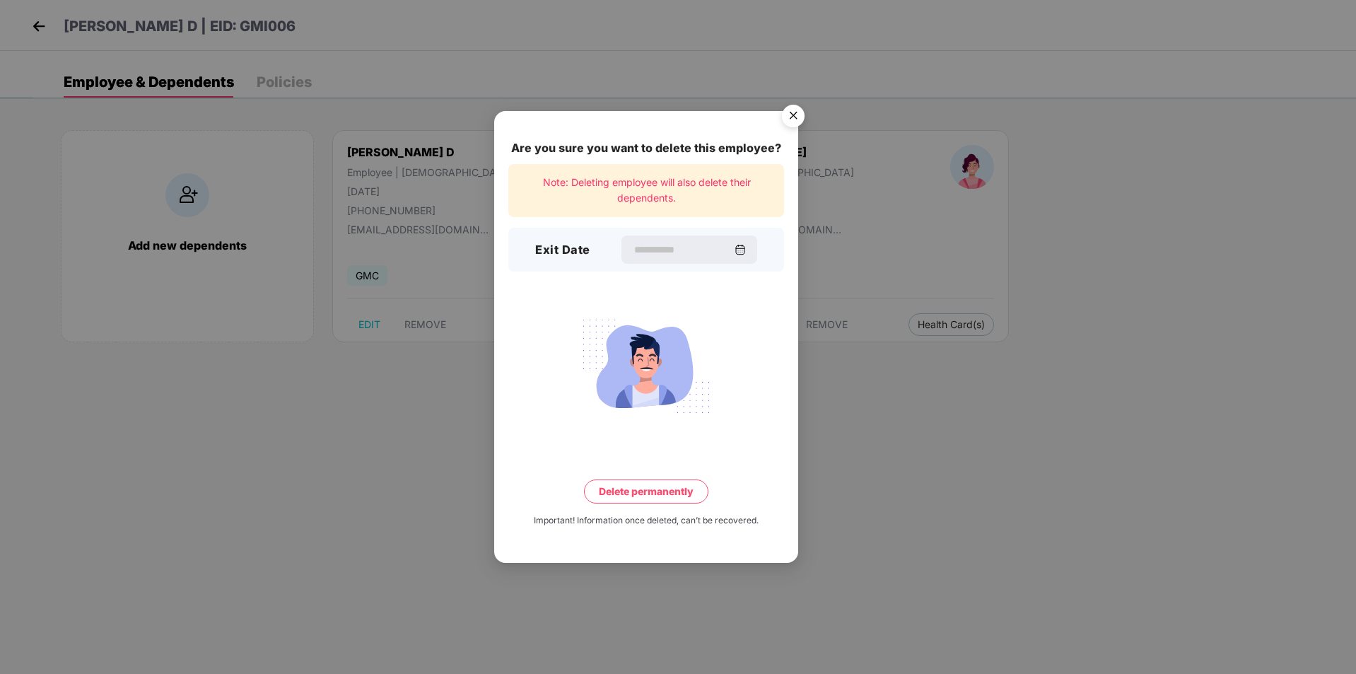
type input "**********"
click at [667, 491] on button "Delete permanently" at bounding box center [646, 491] width 124 height 24
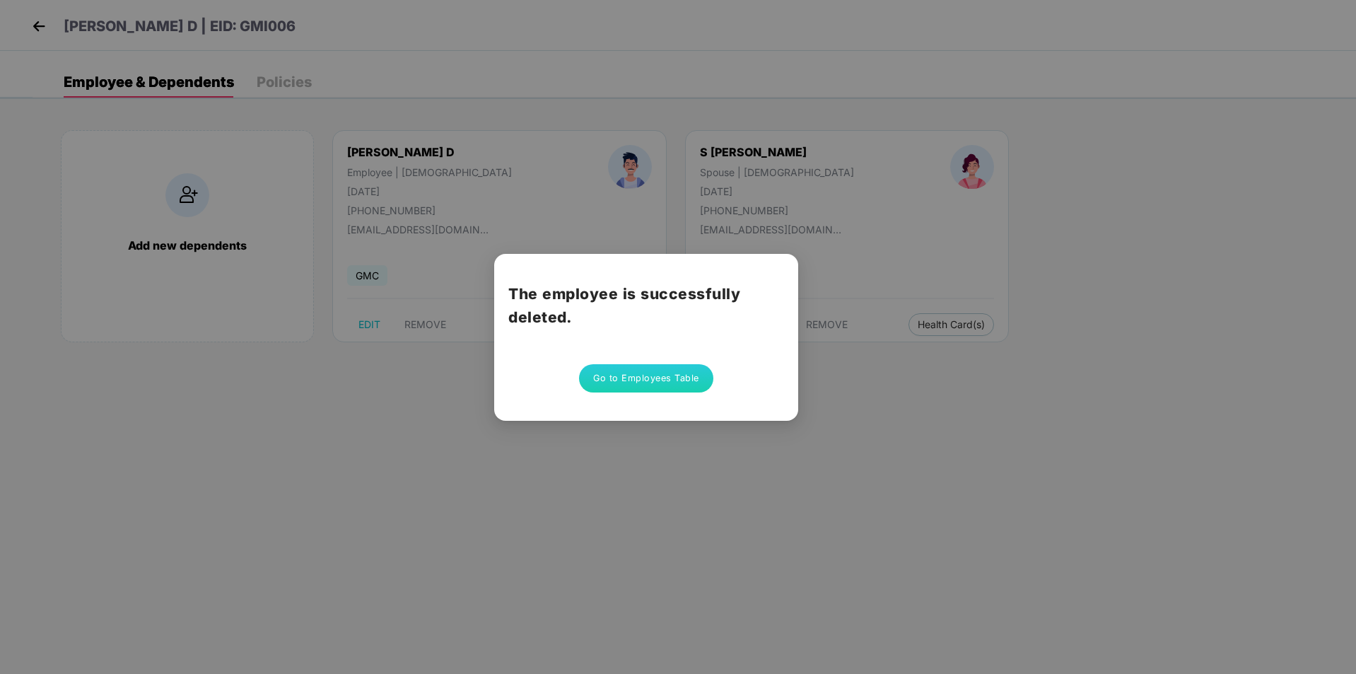
click at [645, 381] on button "Go to Employees Table" at bounding box center [646, 378] width 134 height 28
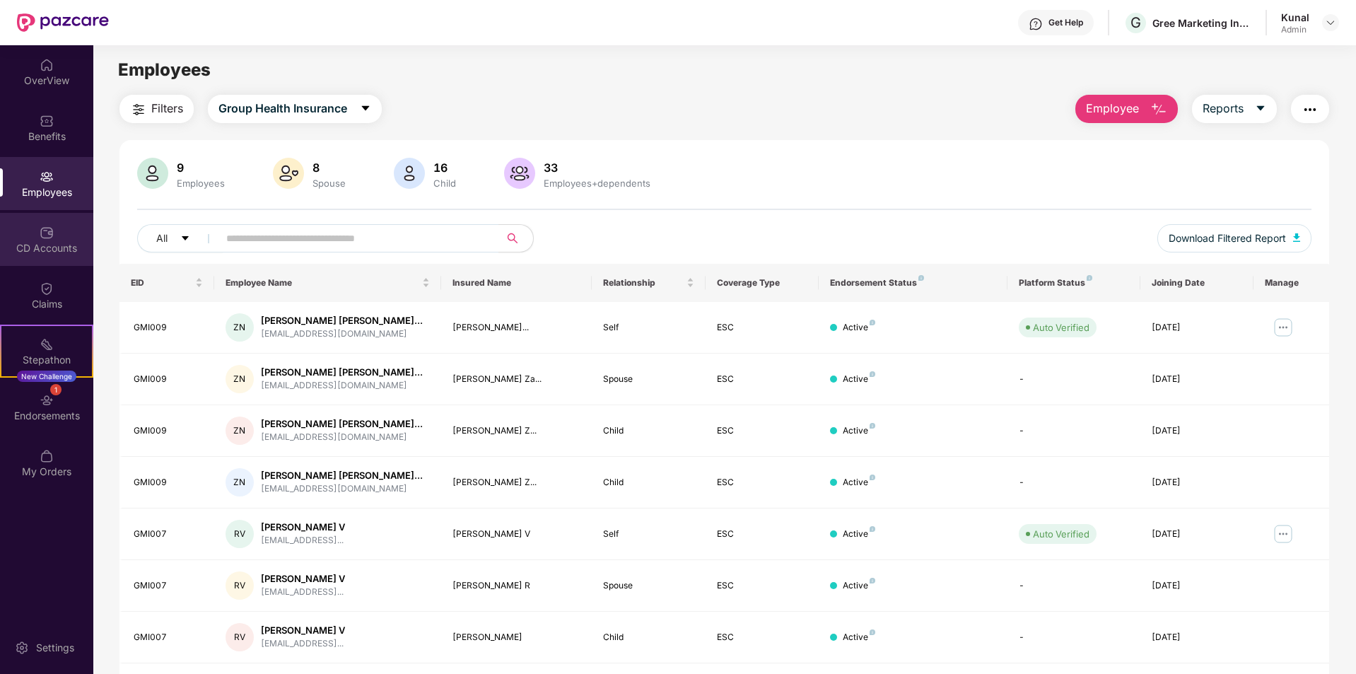
click at [64, 255] on div "CD Accounts" at bounding box center [46, 239] width 93 height 53
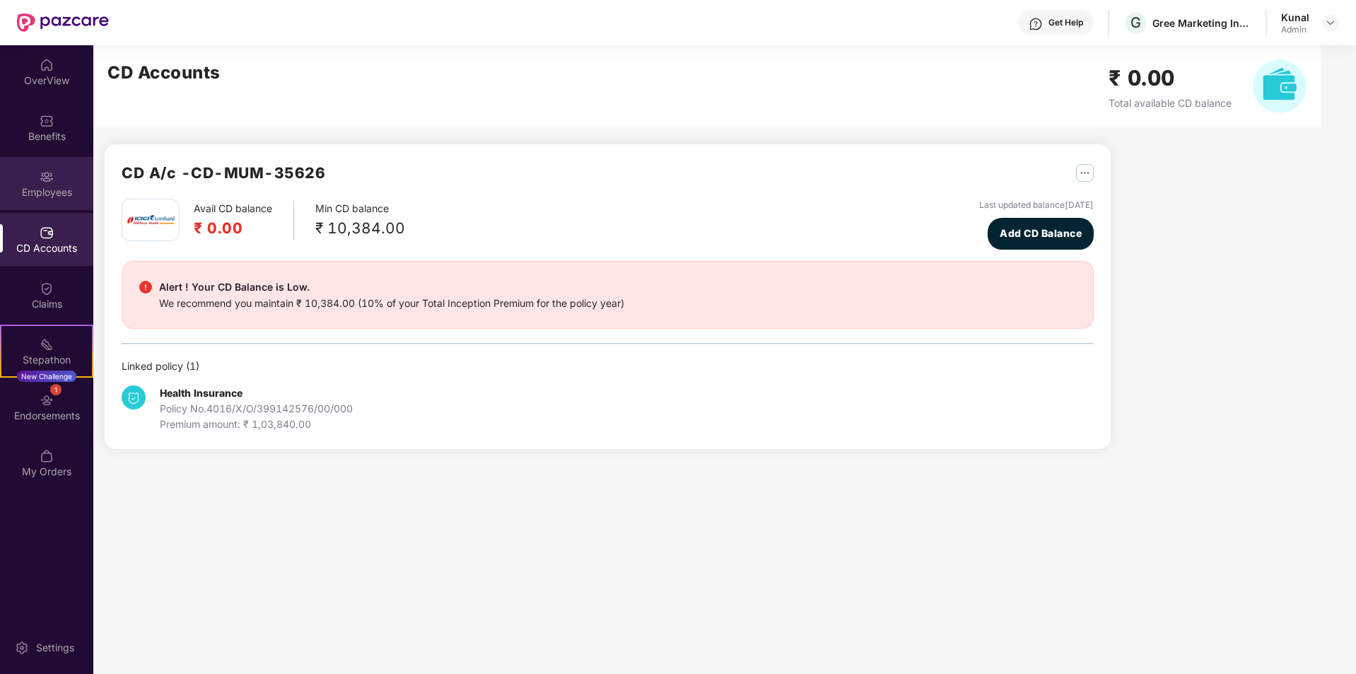
click at [56, 191] on div "Employees" at bounding box center [46, 192] width 93 height 14
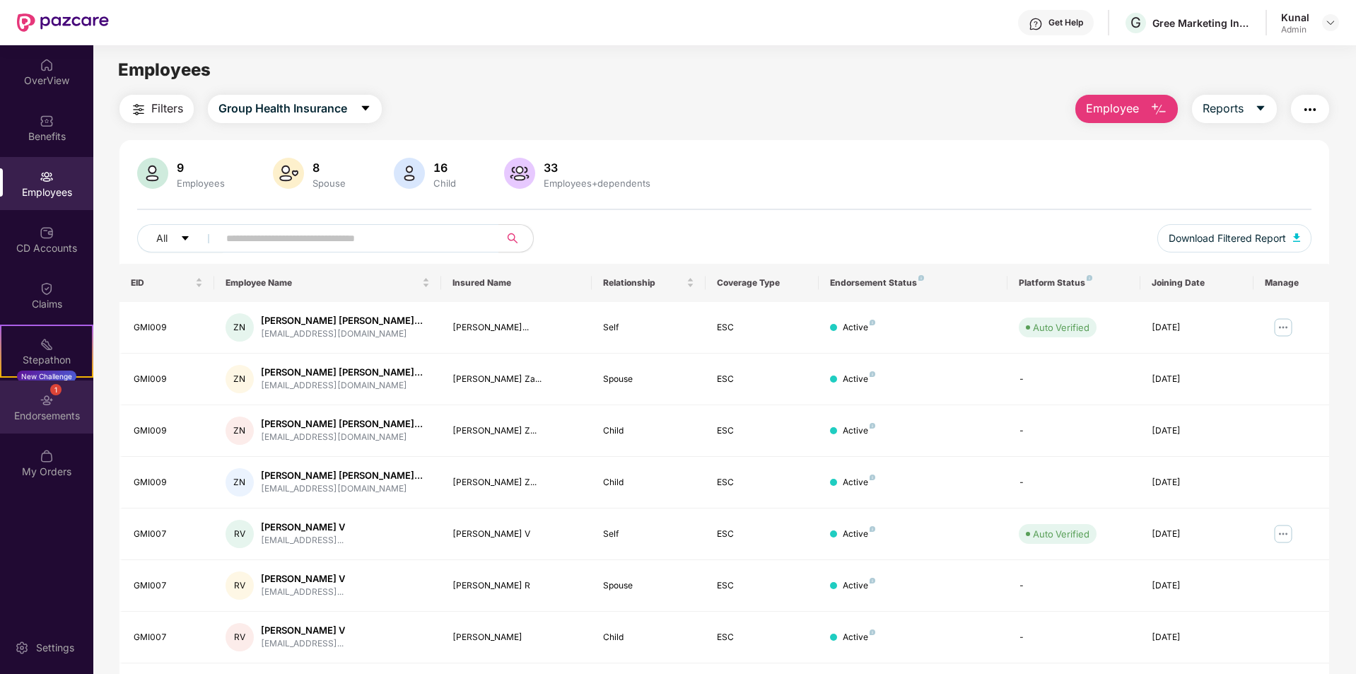
click at [59, 409] on div "Endorsements" at bounding box center [46, 416] width 93 height 14
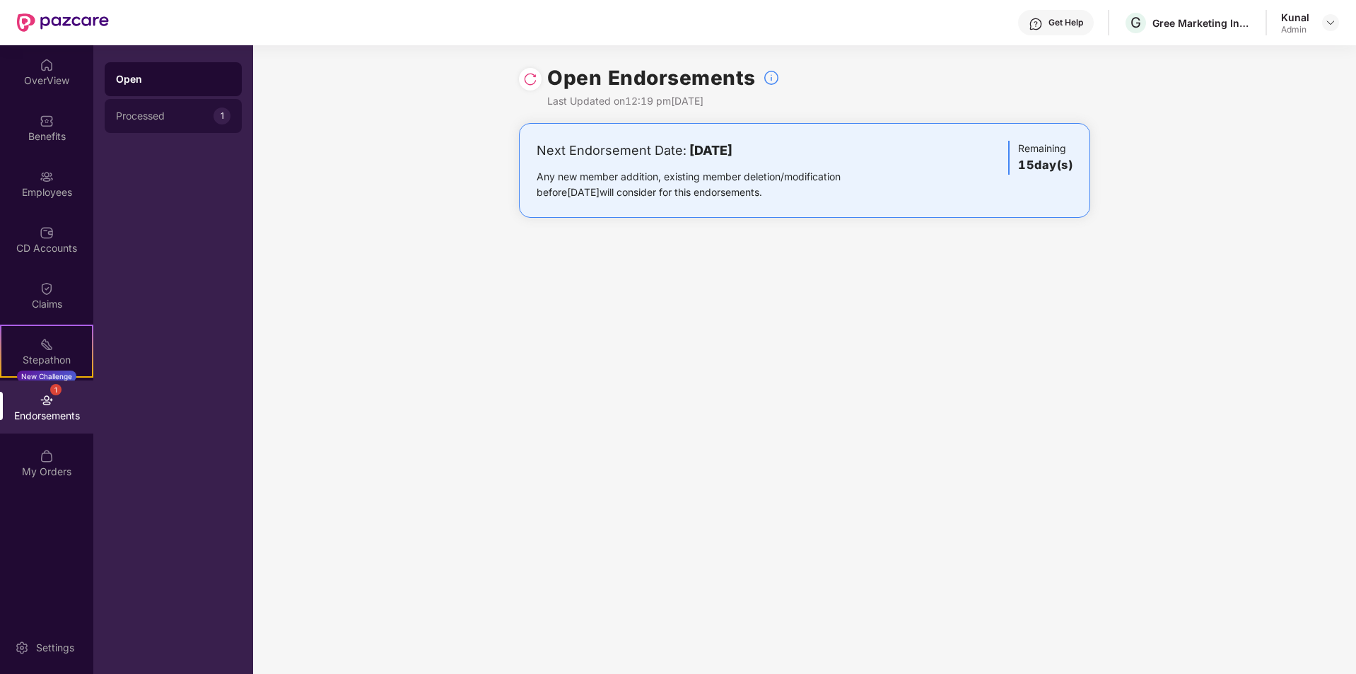
click at [182, 115] on div "Processed" at bounding box center [165, 115] width 98 height 11
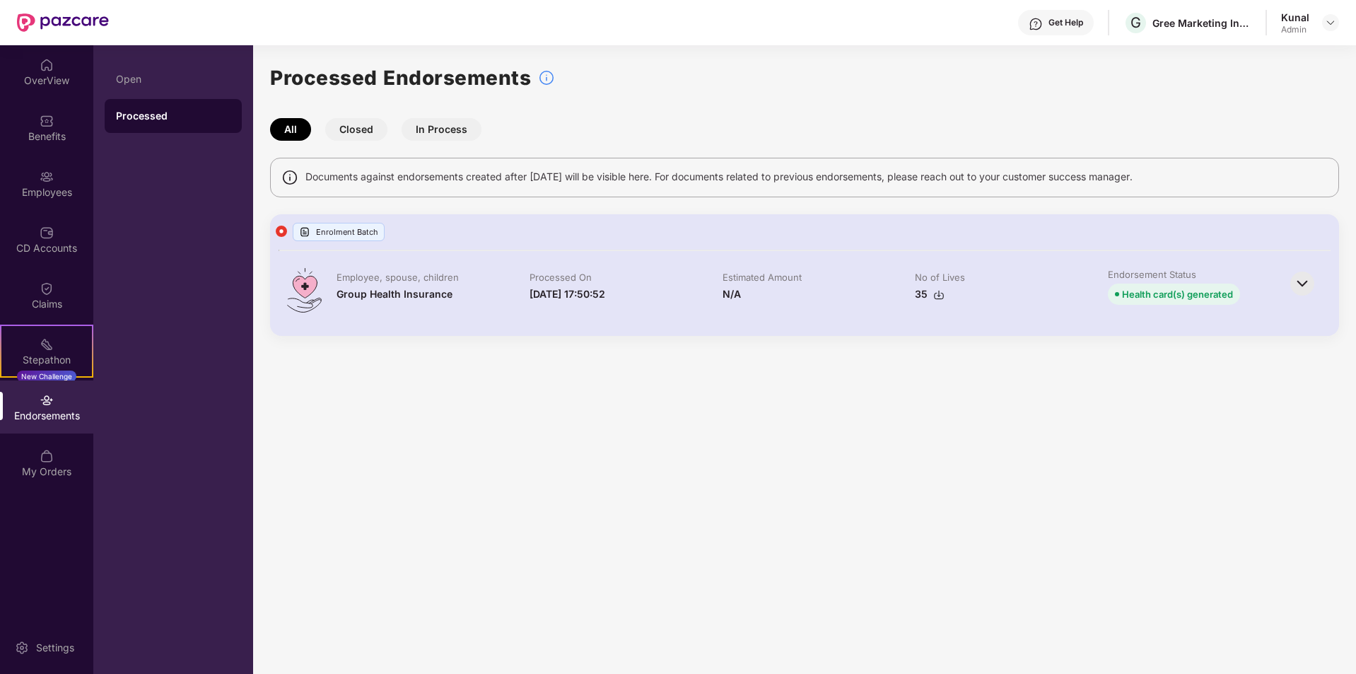
click at [1315, 289] on img at bounding box center [1302, 283] width 31 height 31
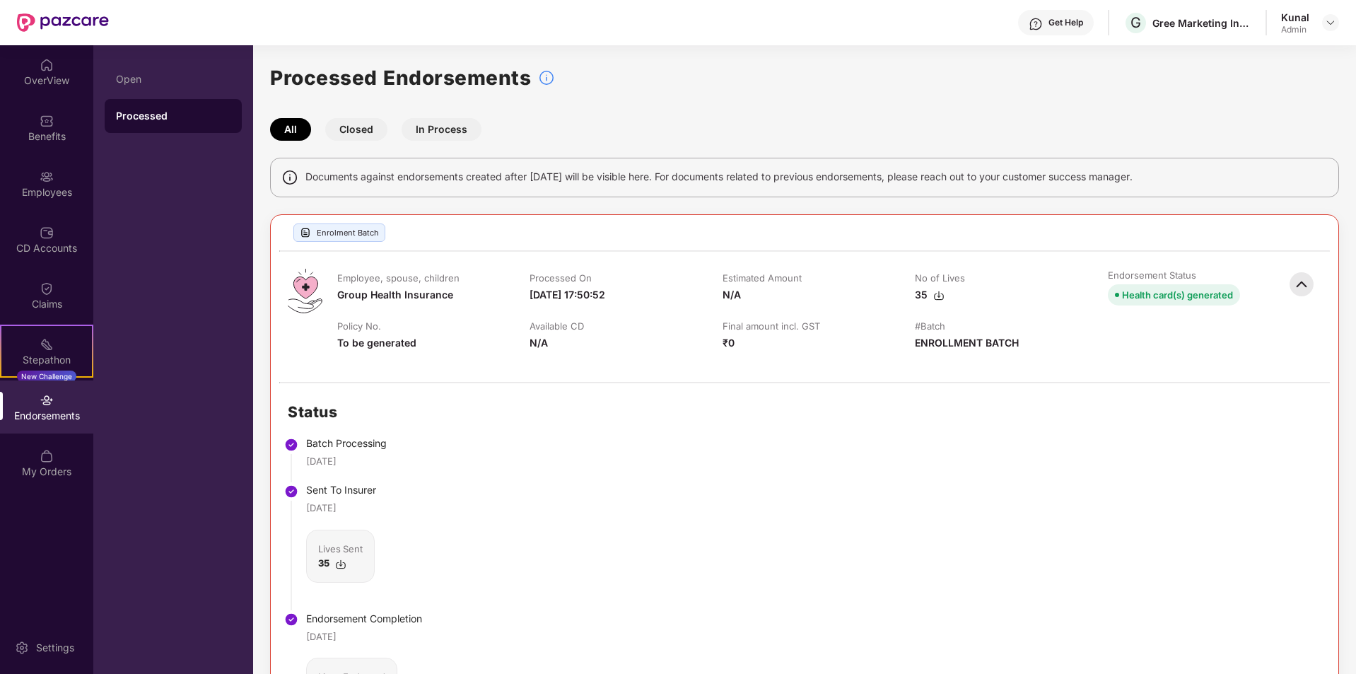
click at [364, 139] on button "Closed" at bounding box center [356, 129] width 62 height 23
click at [431, 139] on button "In Process" at bounding box center [442, 129] width 80 height 23
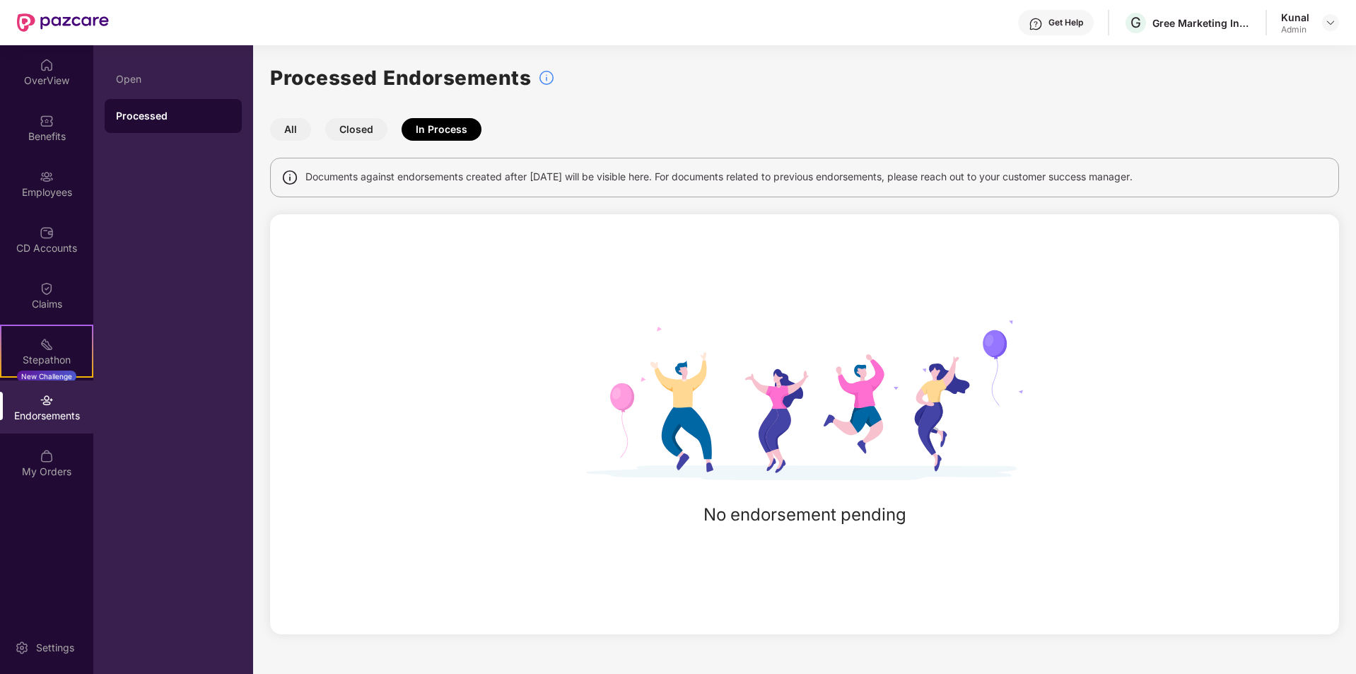
click at [351, 139] on button "Closed" at bounding box center [356, 129] width 62 height 23
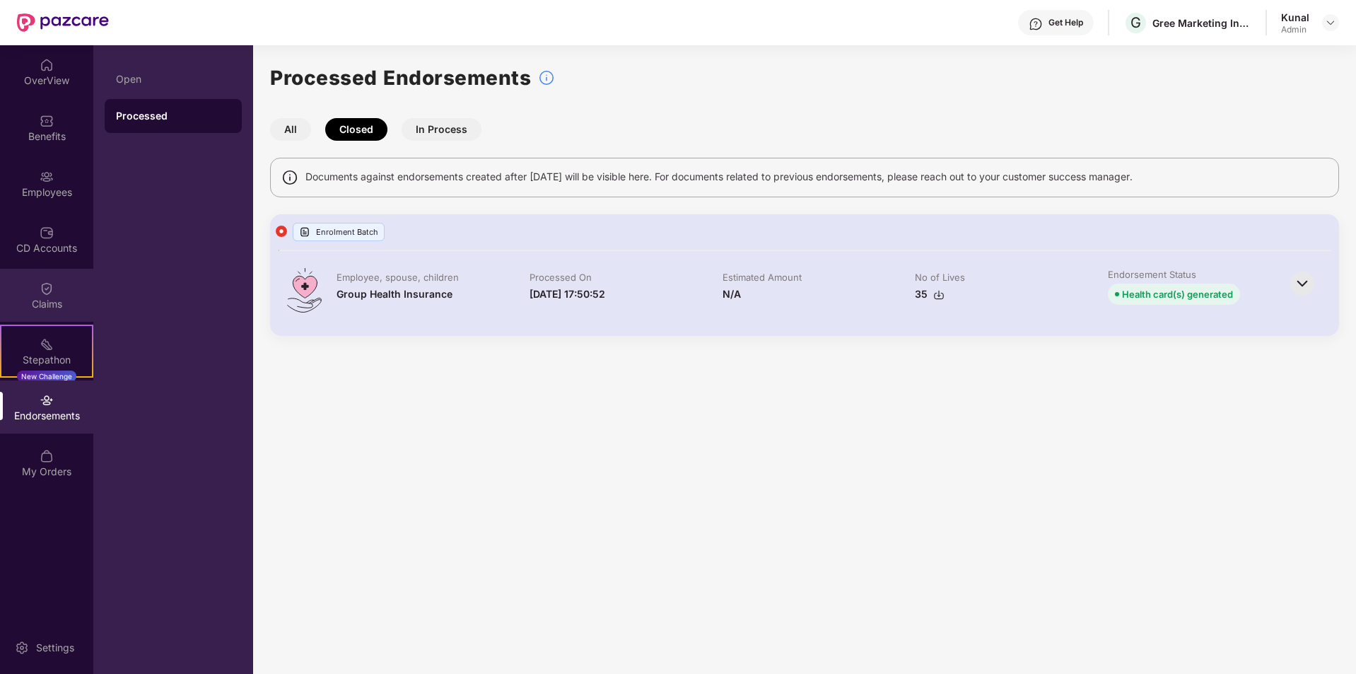
click at [46, 293] on img at bounding box center [47, 288] width 14 height 14
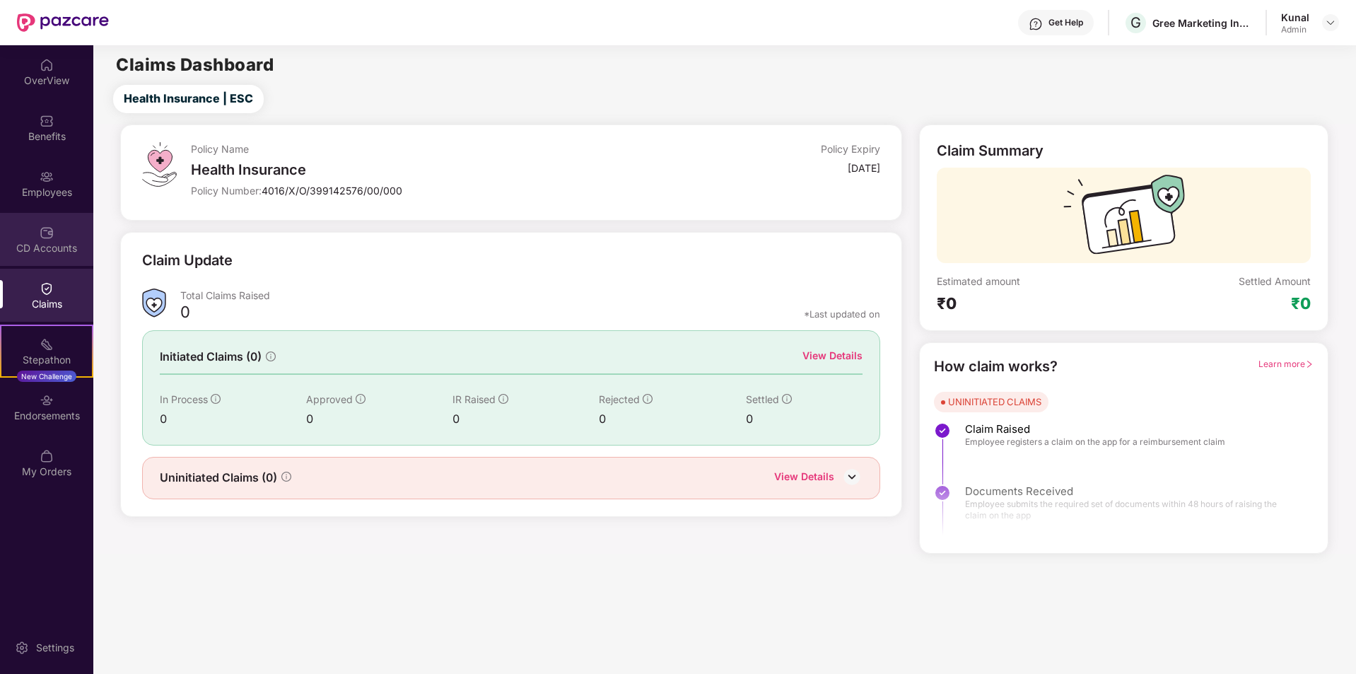
click at [48, 253] on div "CD Accounts" at bounding box center [46, 248] width 93 height 14
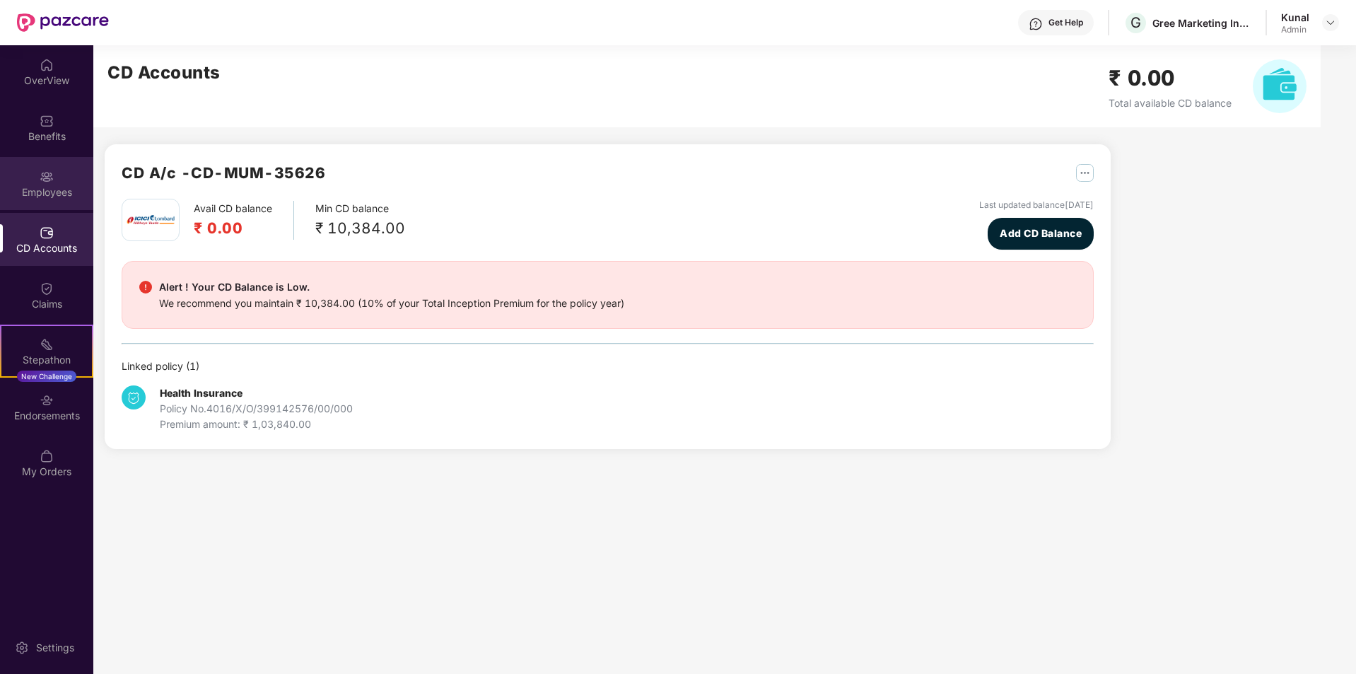
click at [57, 190] on div "Employees" at bounding box center [46, 192] width 93 height 14
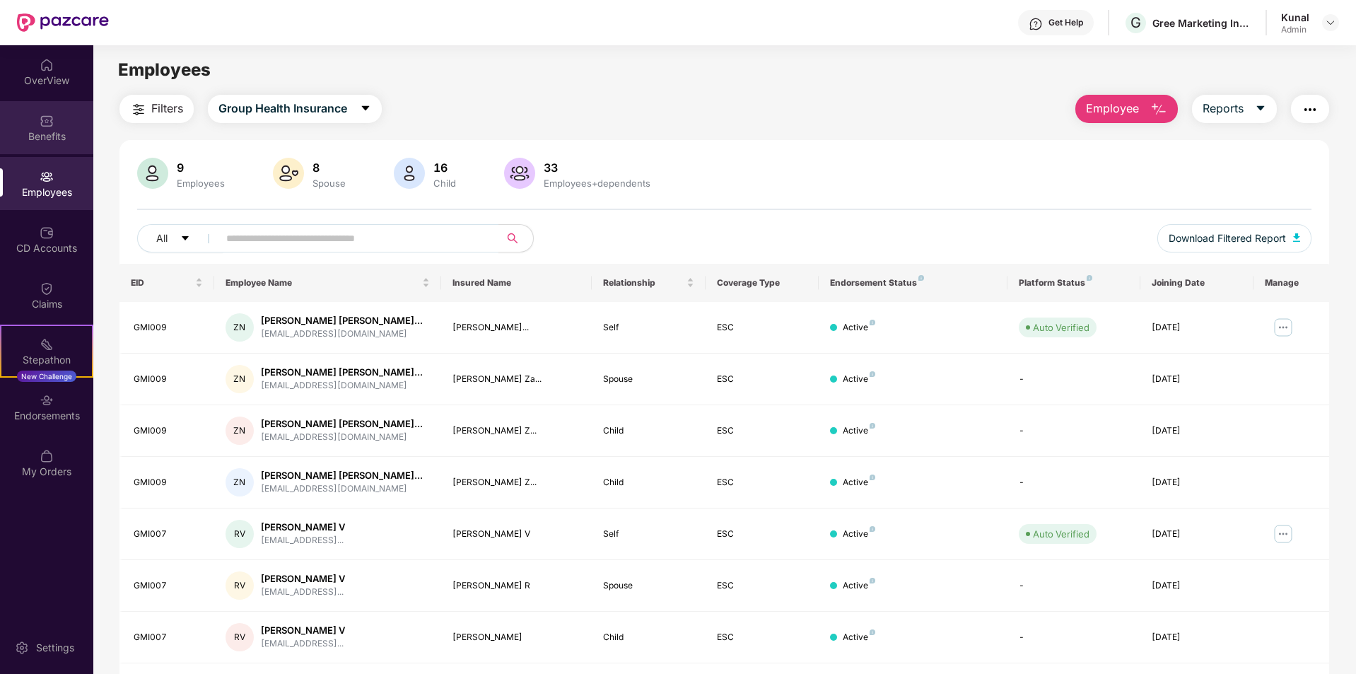
click at [45, 130] on div "Benefits" at bounding box center [46, 136] width 93 height 14
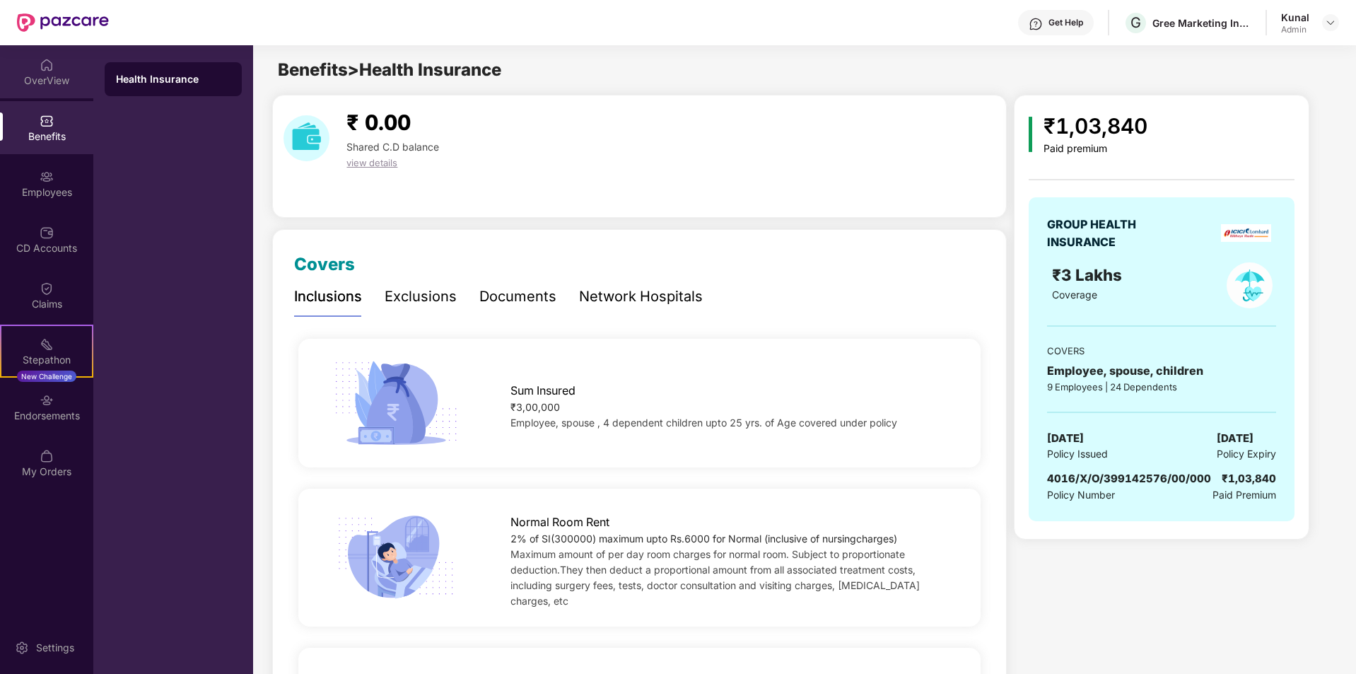
click at [30, 95] on div "OverView" at bounding box center [46, 71] width 93 height 53
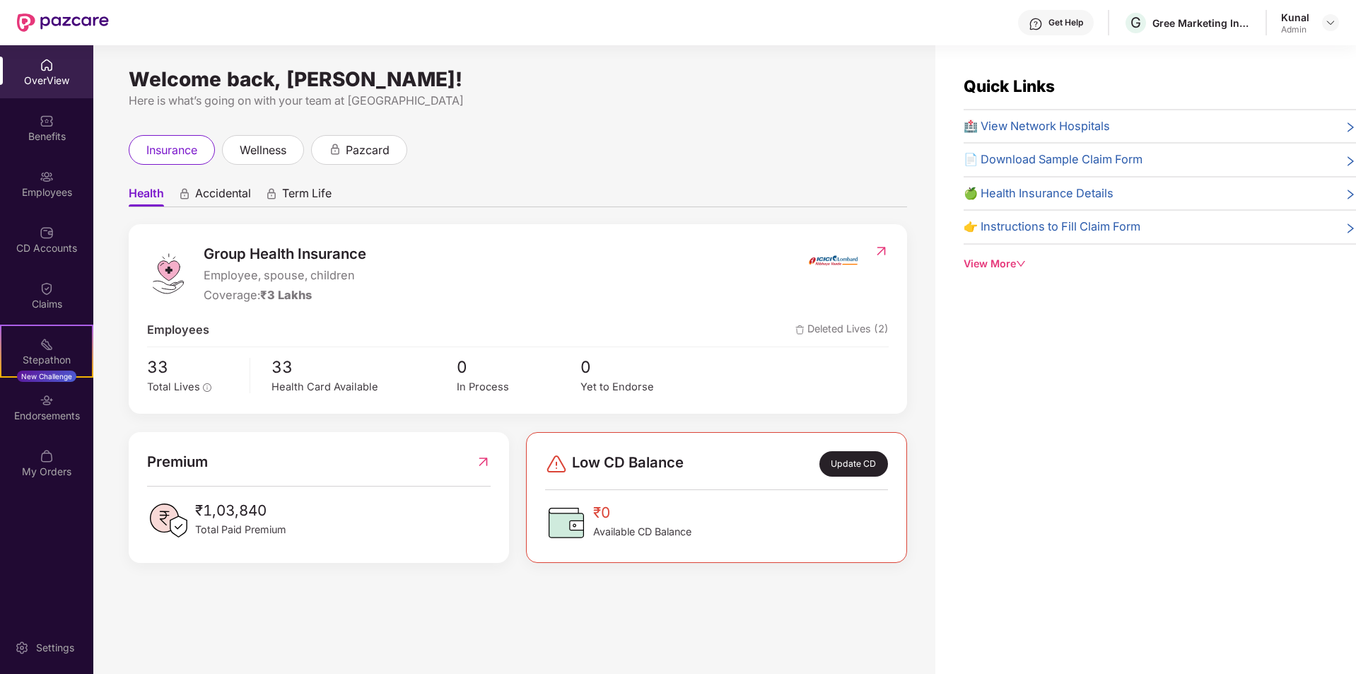
click at [230, 197] on span "Accidental" at bounding box center [223, 196] width 56 height 21
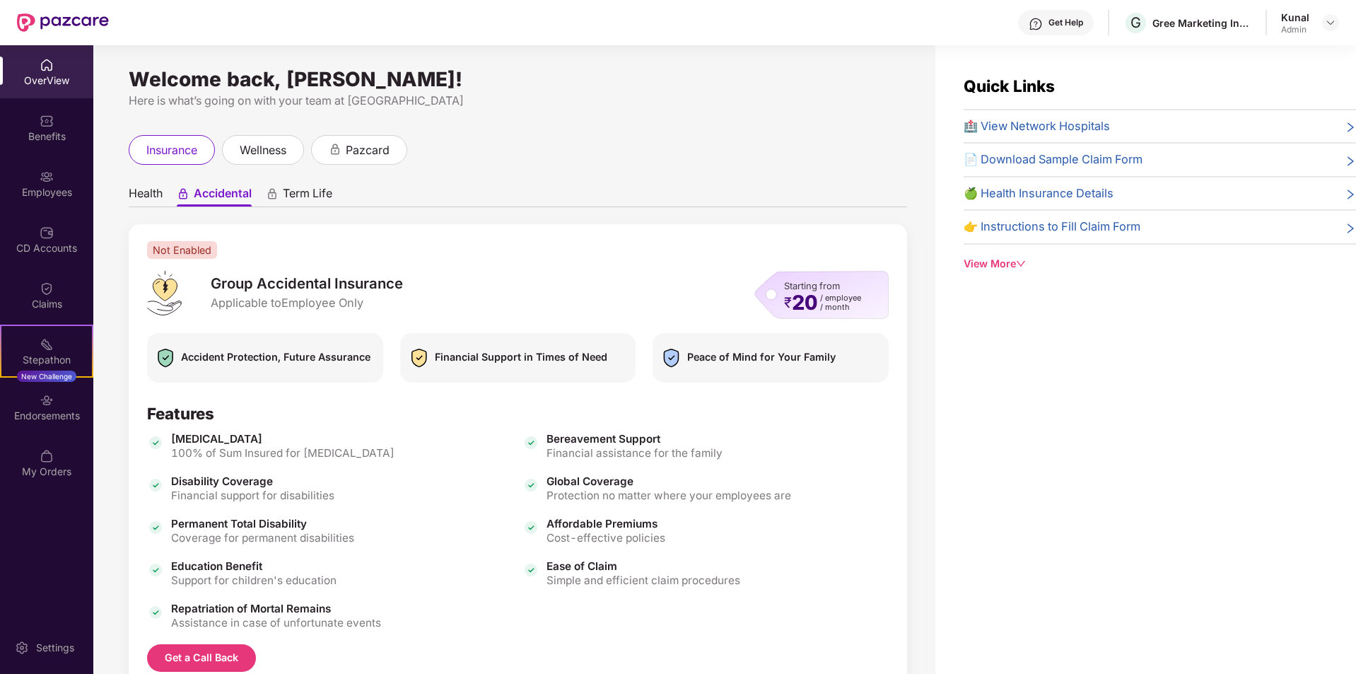
click at [158, 194] on span "Health" at bounding box center [146, 196] width 34 height 21
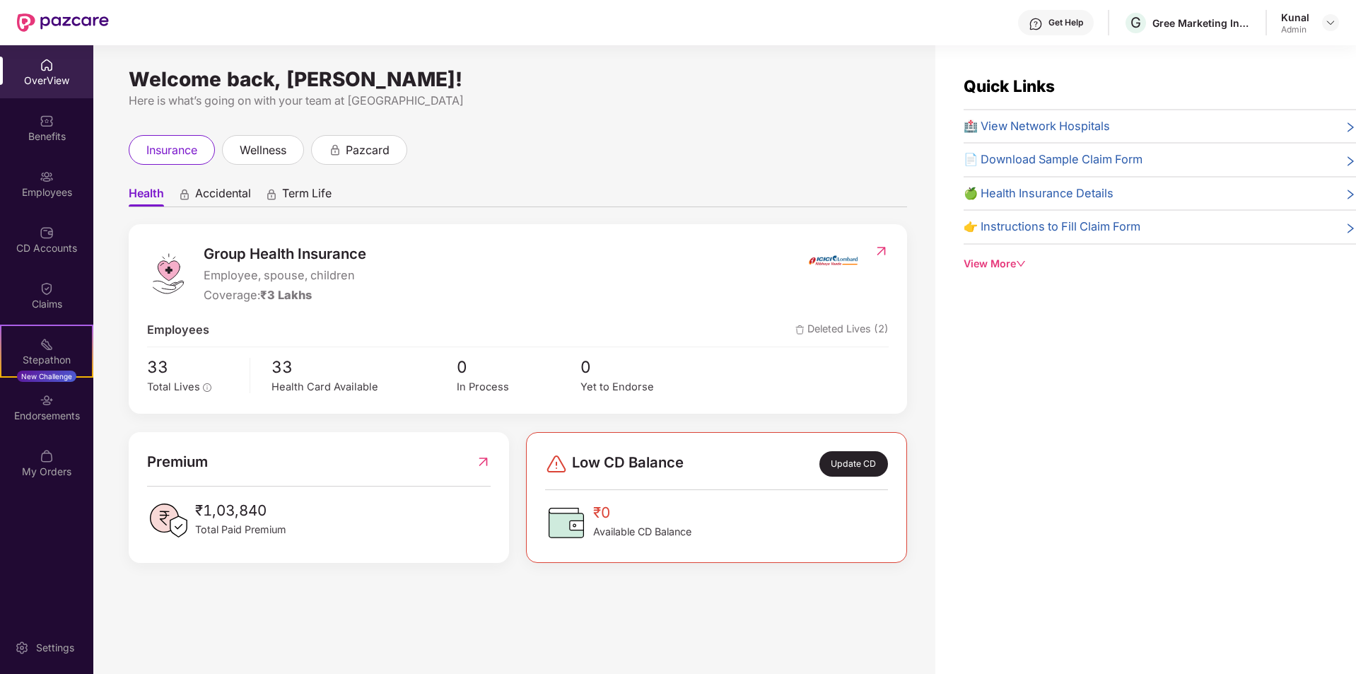
click at [303, 195] on span "Term Life" at bounding box center [306, 196] width 49 height 21
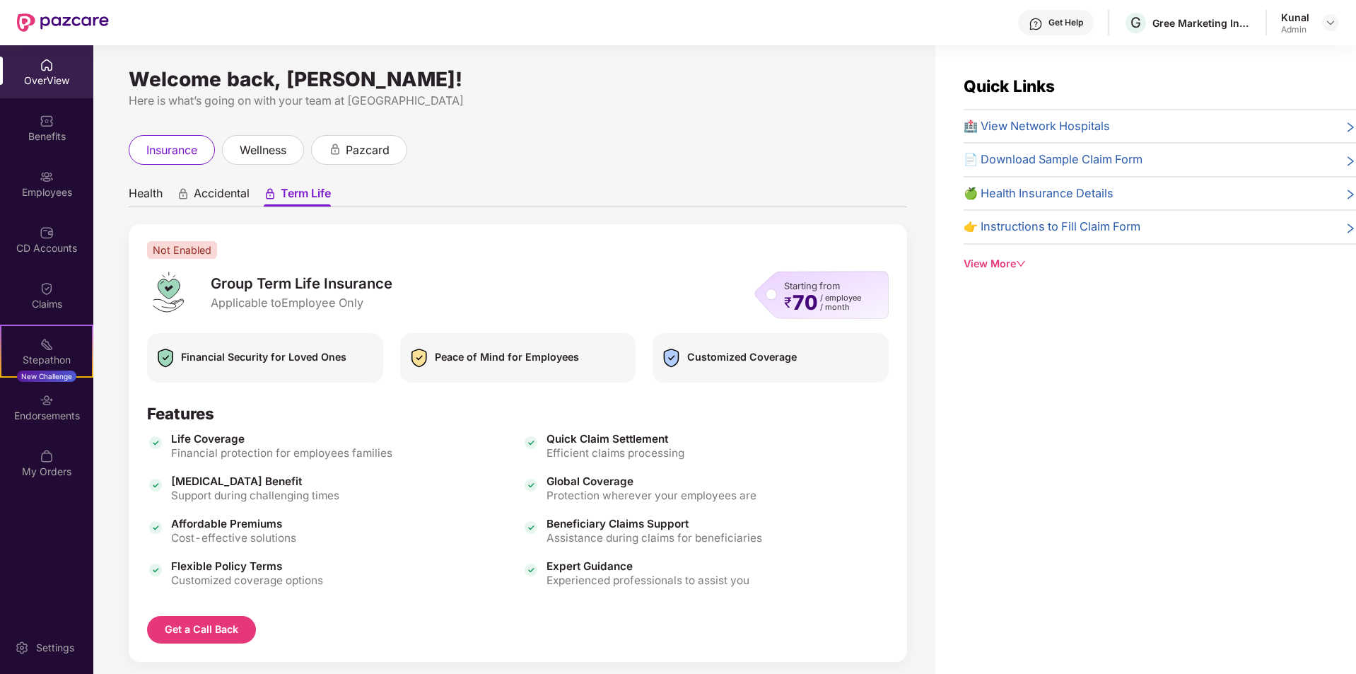
click at [233, 197] on span "Accidental" at bounding box center [222, 196] width 56 height 21
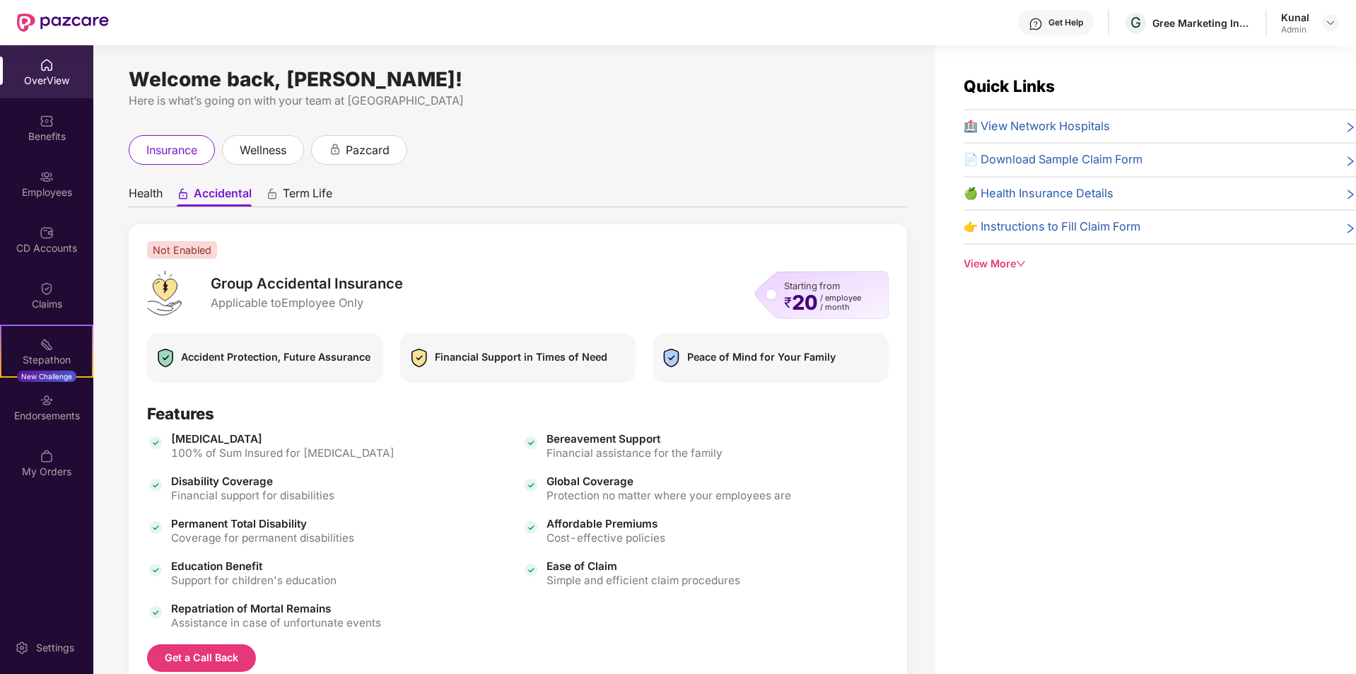
click at [165, 196] on ul "Health Accidental Term Life" at bounding box center [518, 193] width 778 height 28
click at [156, 196] on span "Health" at bounding box center [146, 196] width 34 height 21
